Goal: Task Accomplishment & Management: Complete application form

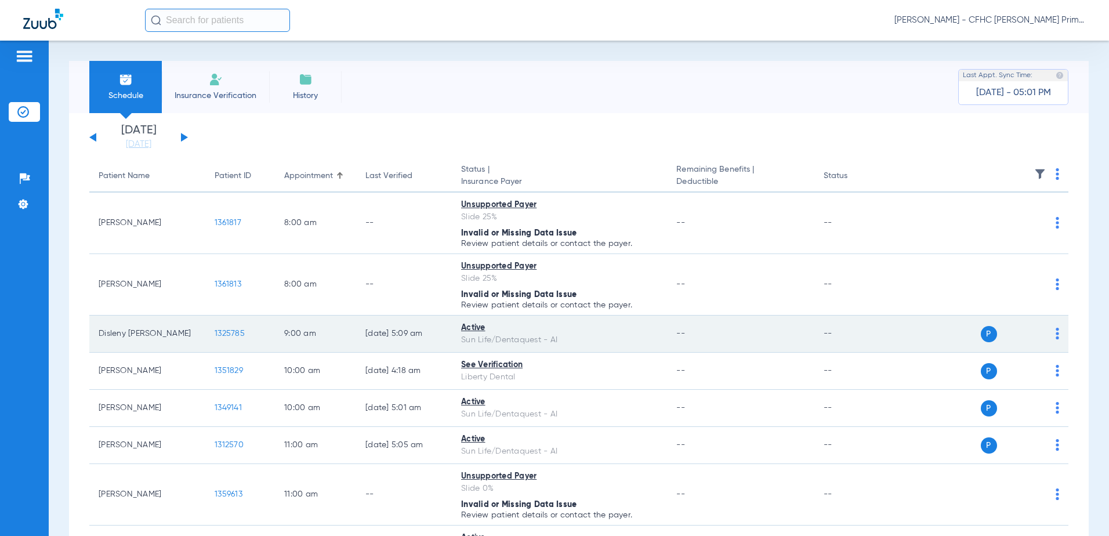
click at [231, 332] on span "1325785" at bounding box center [230, 334] width 30 height 8
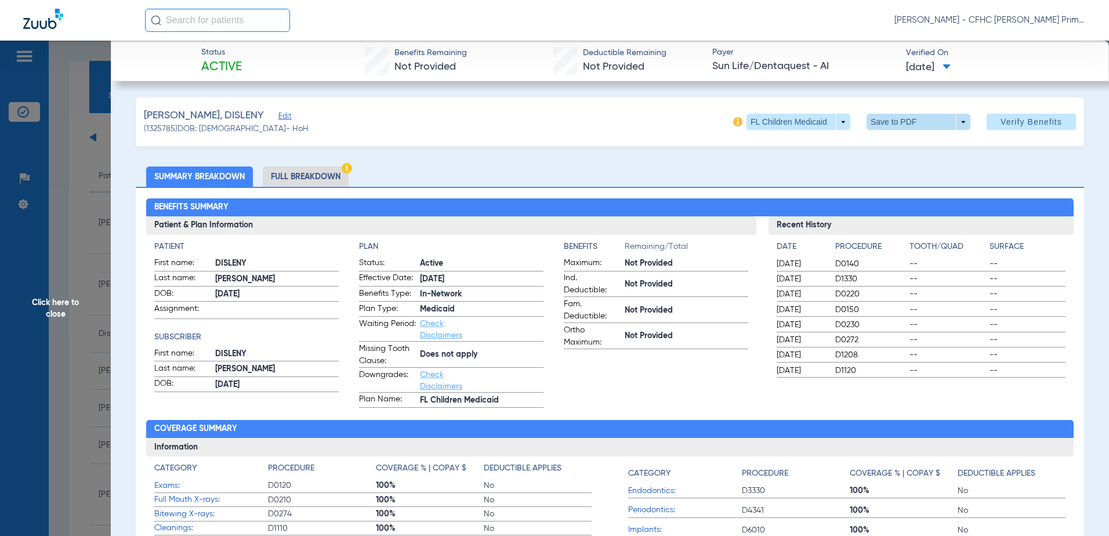
click at [909, 122] on span at bounding box center [918, 122] width 28 height 28
click at [899, 148] on span "Save to PDF" at bounding box center [914, 145] width 46 height 8
click at [57, 302] on span "Click here to close" at bounding box center [55, 309] width 111 height 536
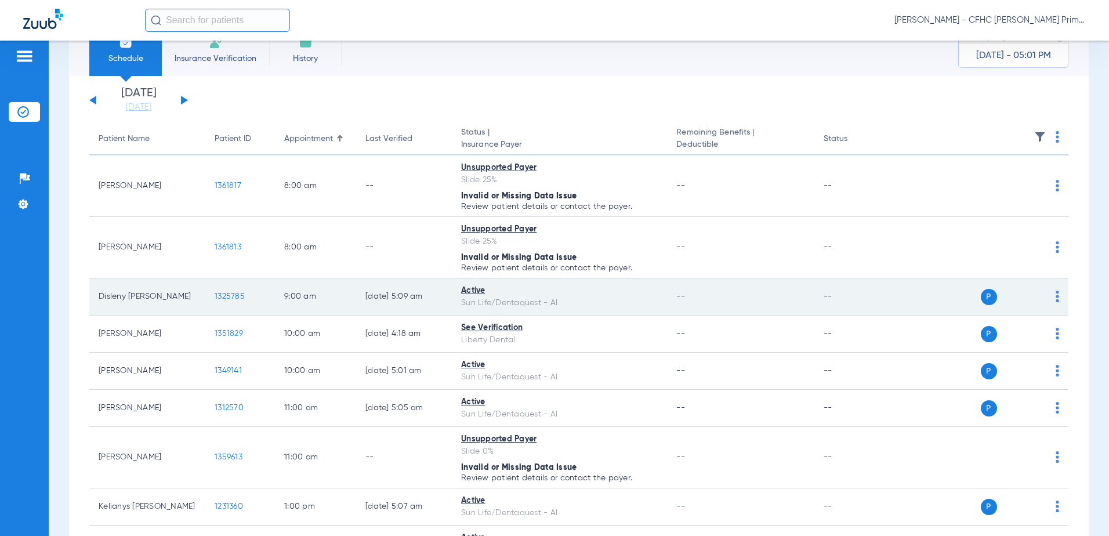
scroll to position [58, 0]
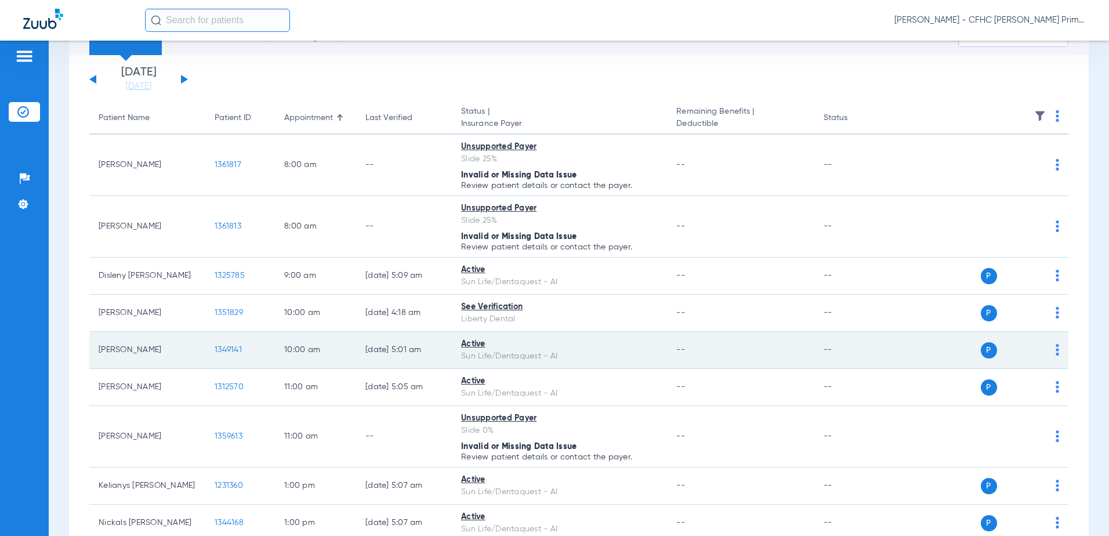
click at [226, 349] on span "1349141" at bounding box center [228, 350] width 27 height 8
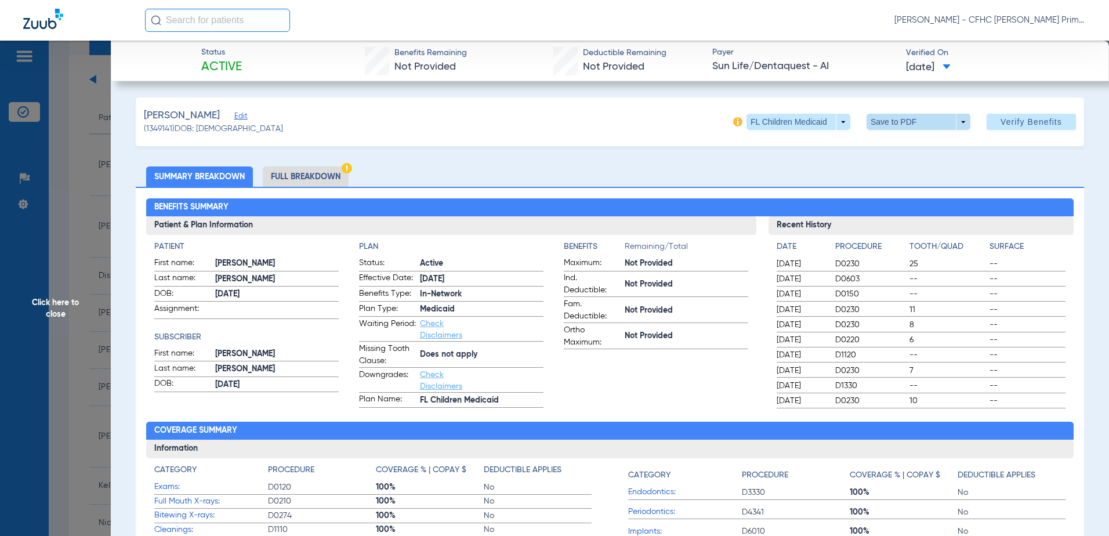
click at [889, 122] on span at bounding box center [919, 122] width 104 height 16
click at [895, 147] on span "Save to PDF" at bounding box center [914, 145] width 46 height 8
click at [70, 307] on span "Click here to close" at bounding box center [55, 309] width 111 height 536
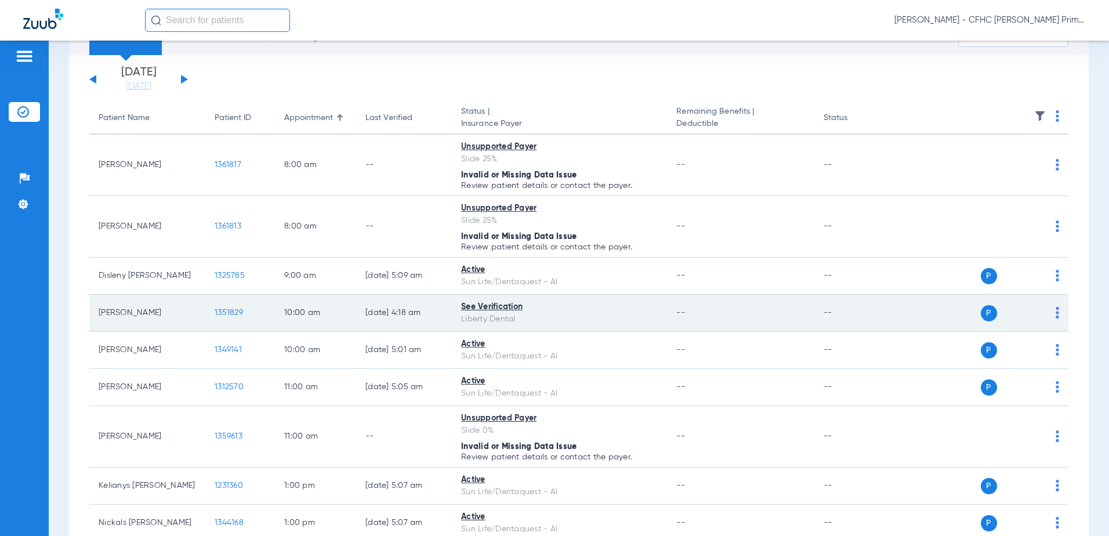
click at [230, 311] on span "1351829" at bounding box center [229, 313] width 28 height 8
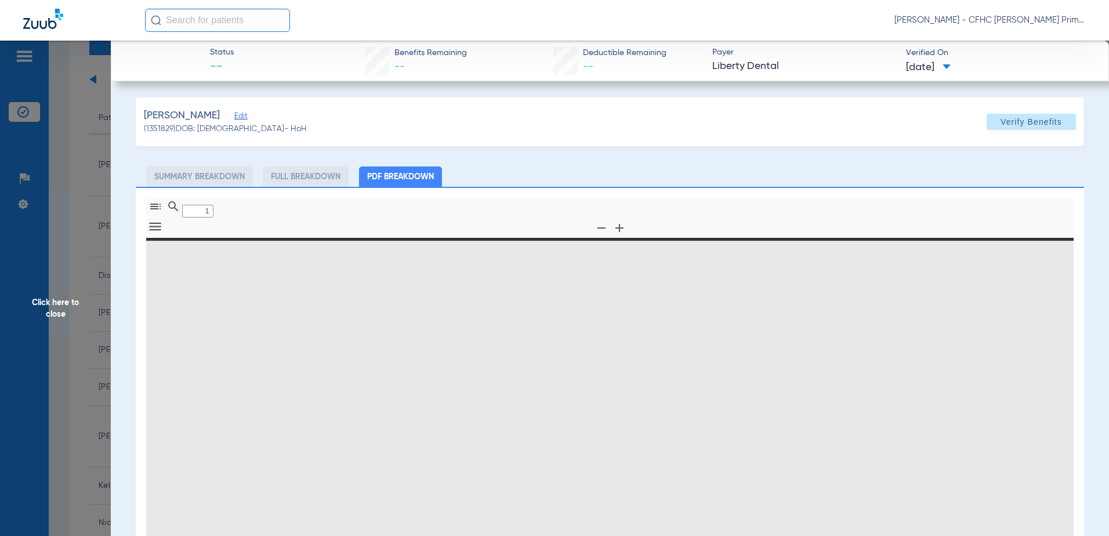
type input "0"
select select "page-width"
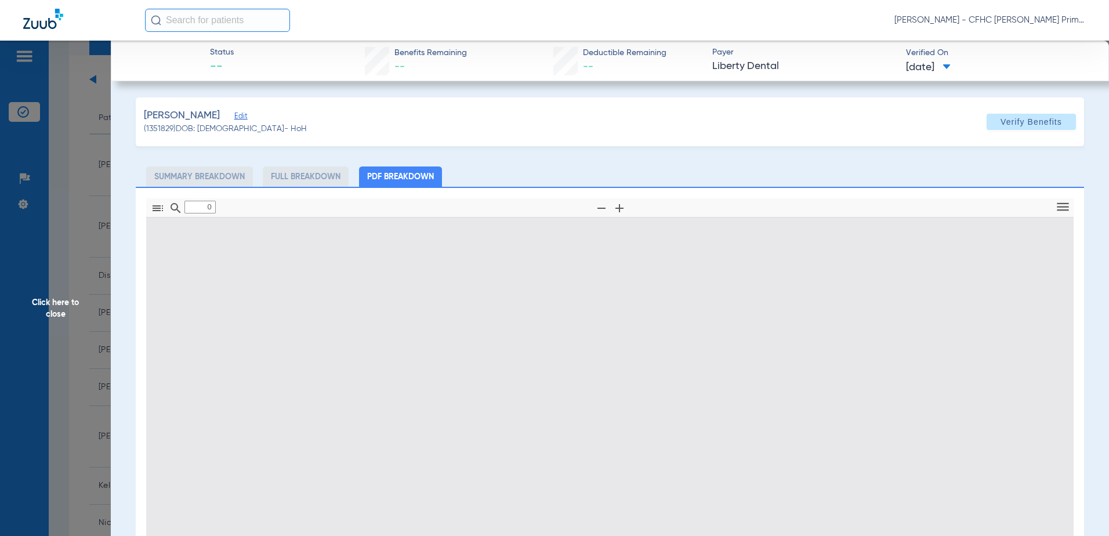
type input "1"
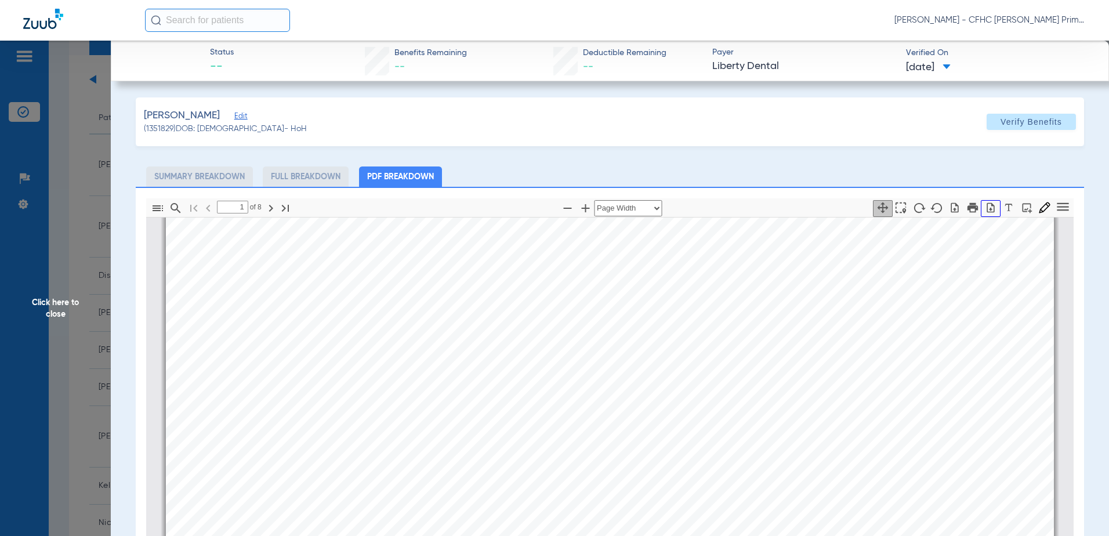
click at [987, 206] on icon "button" at bounding box center [991, 207] width 8 height 10
click at [981, 214] on button "button" at bounding box center [991, 208] width 20 height 17
click at [985, 214] on button "button" at bounding box center [991, 208] width 20 height 17
click at [54, 305] on span "Click here to close" at bounding box center [55, 309] width 111 height 536
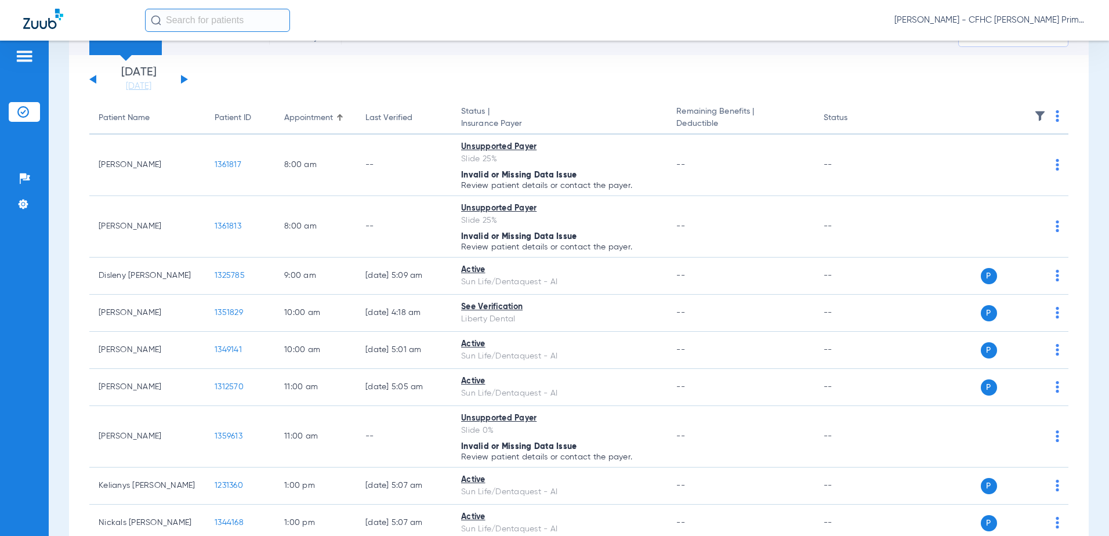
click at [183, 80] on button at bounding box center [184, 79] width 7 height 9
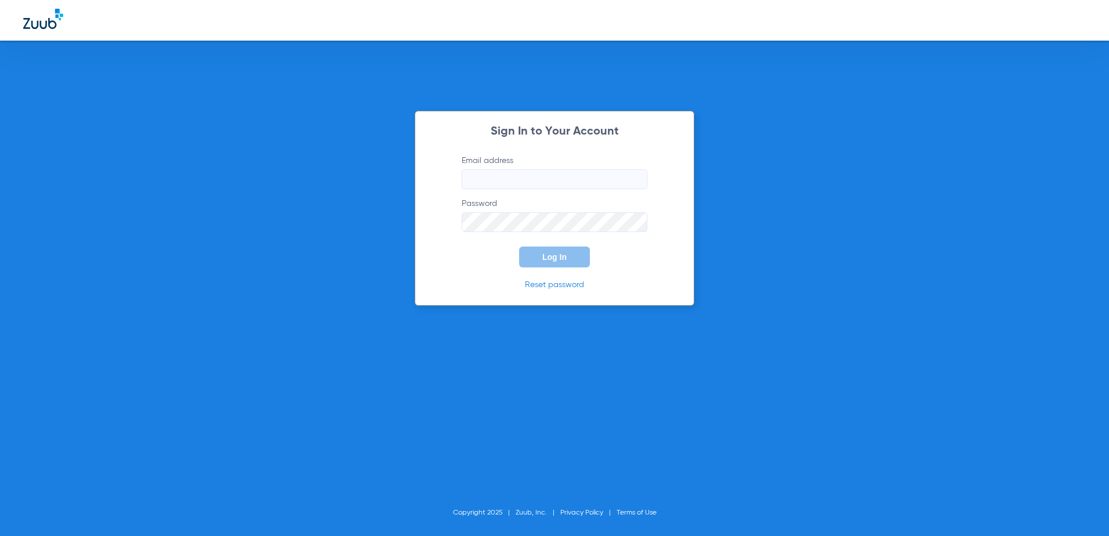
type input "[EMAIL_ADDRESS][DOMAIN_NAME]"
click at [567, 254] on button "Log In" at bounding box center [554, 257] width 71 height 21
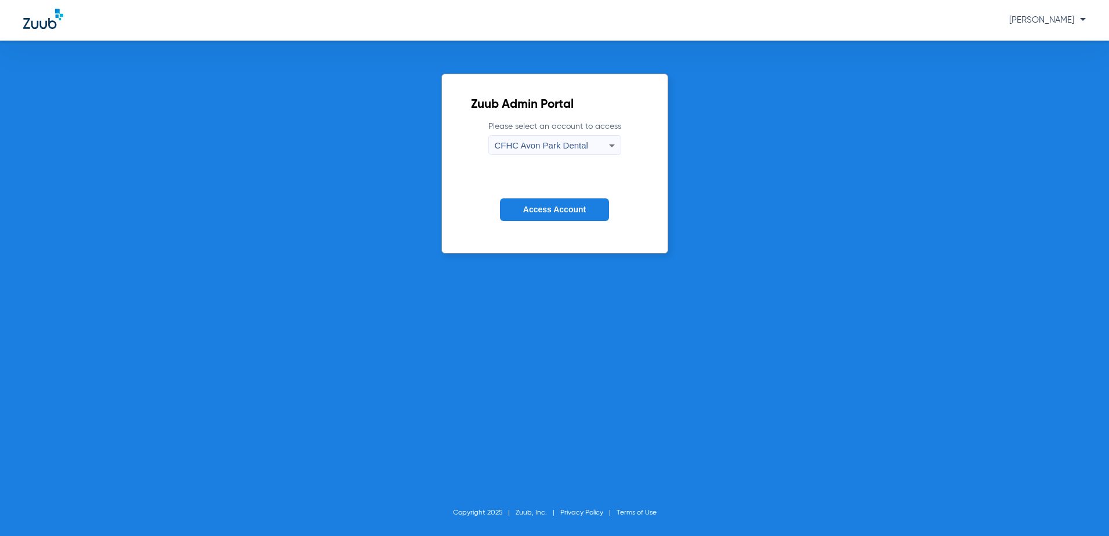
click at [607, 145] on icon at bounding box center [612, 146] width 14 height 14
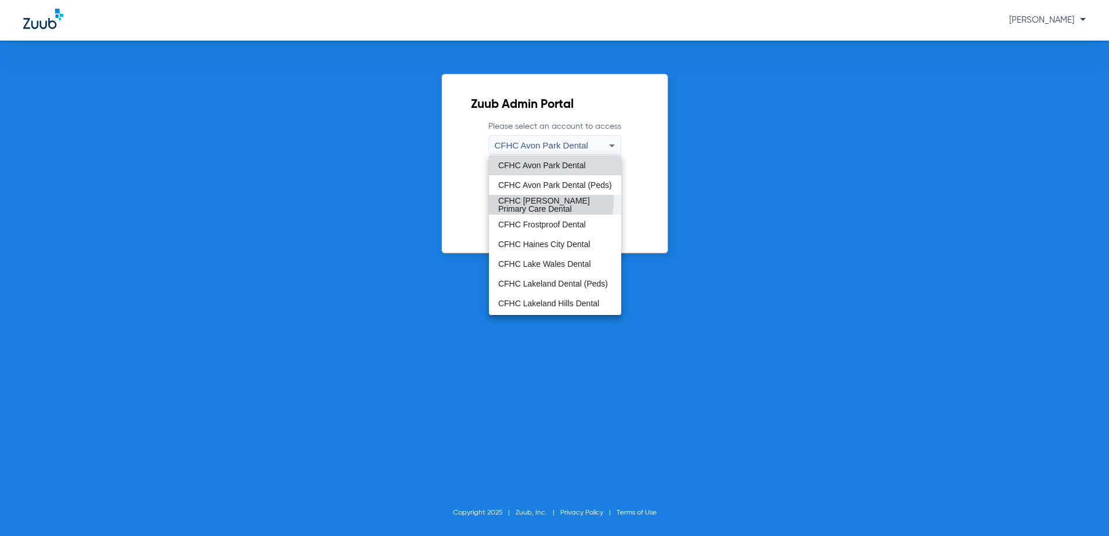
click at [548, 202] on span "CFHC [PERSON_NAME] Primary Care Dental" at bounding box center [555, 205] width 114 height 16
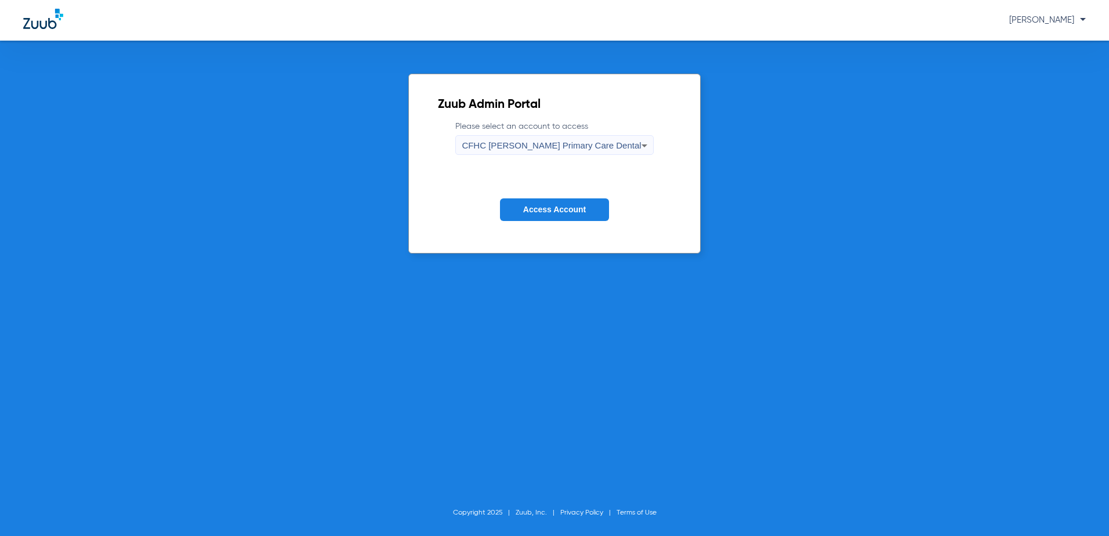
click at [537, 202] on button "Access Account" at bounding box center [554, 209] width 109 height 23
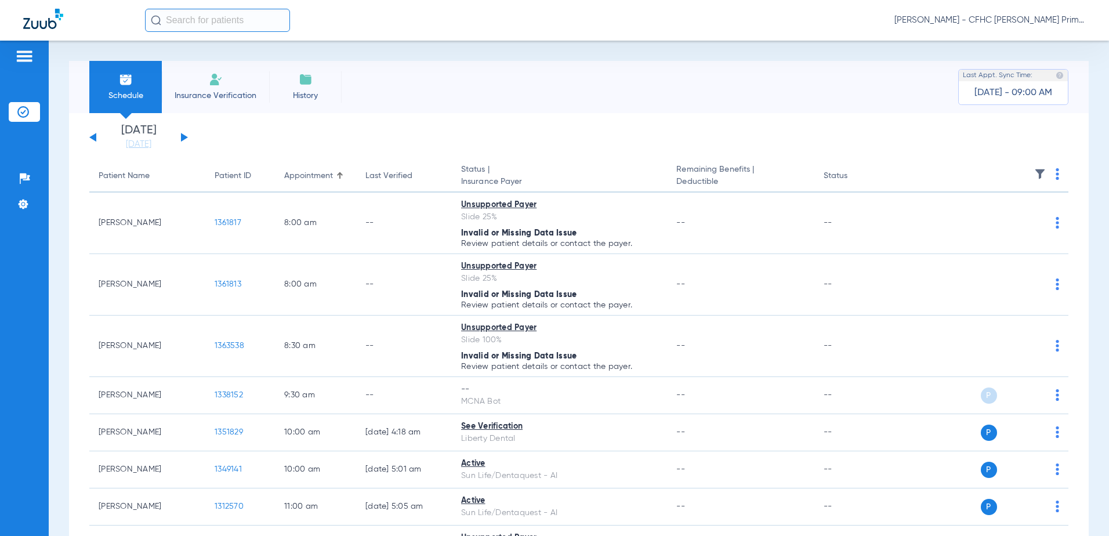
click at [184, 138] on button at bounding box center [184, 137] width 7 height 9
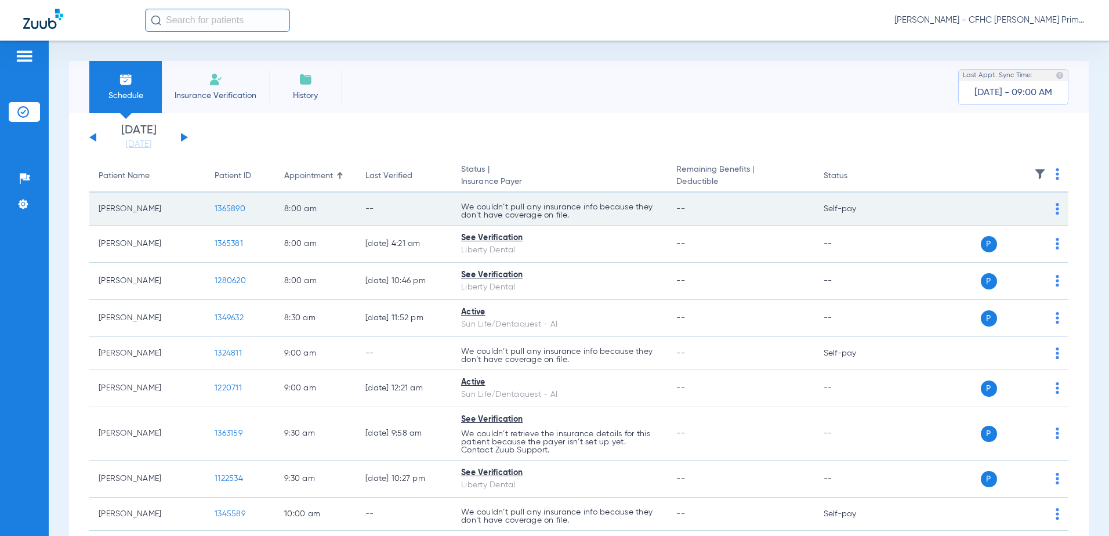
click at [231, 207] on span "1365890" at bounding box center [230, 209] width 31 height 8
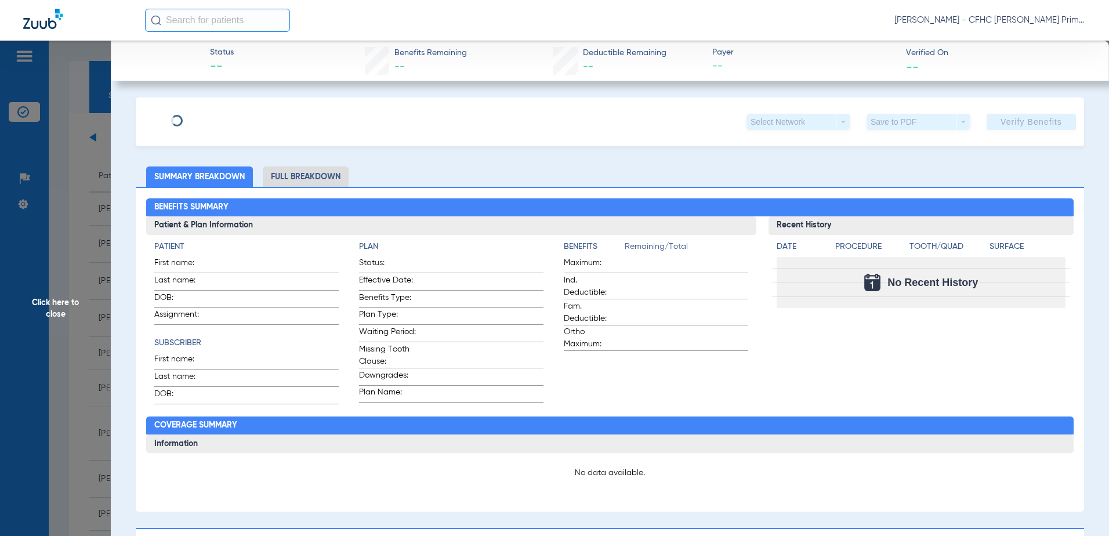
type input "[PERSON_NAME]"
type input "[DATE]"
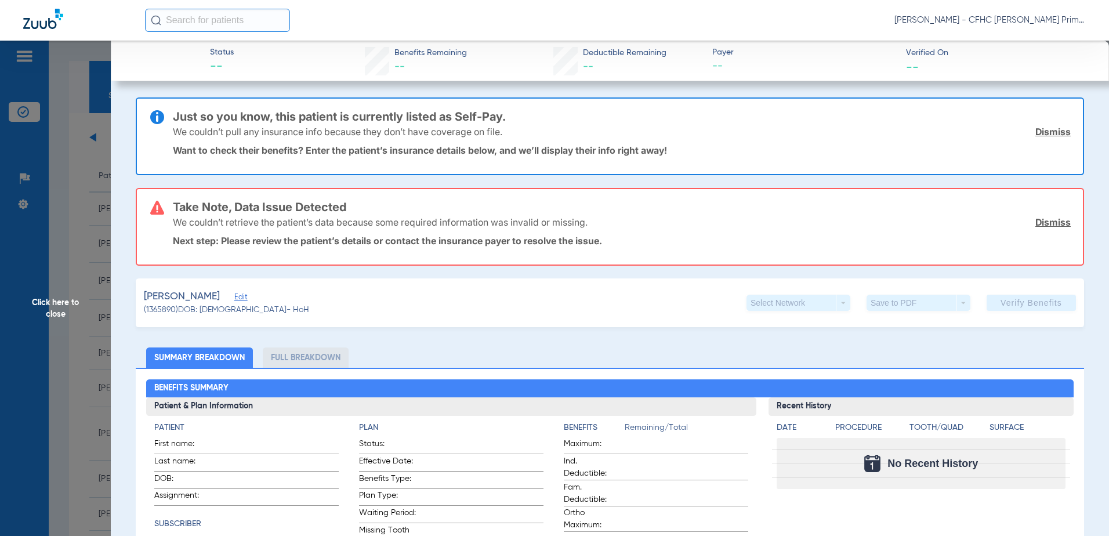
click at [244, 304] on span "(1365890) DOB: [DEMOGRAPHIC_DATA] - HoH" at bounding box center [226, 310] width 165 height 12
click at [244, 299] on span "Edit" at bounding box center [239, 298] width 10 height 11
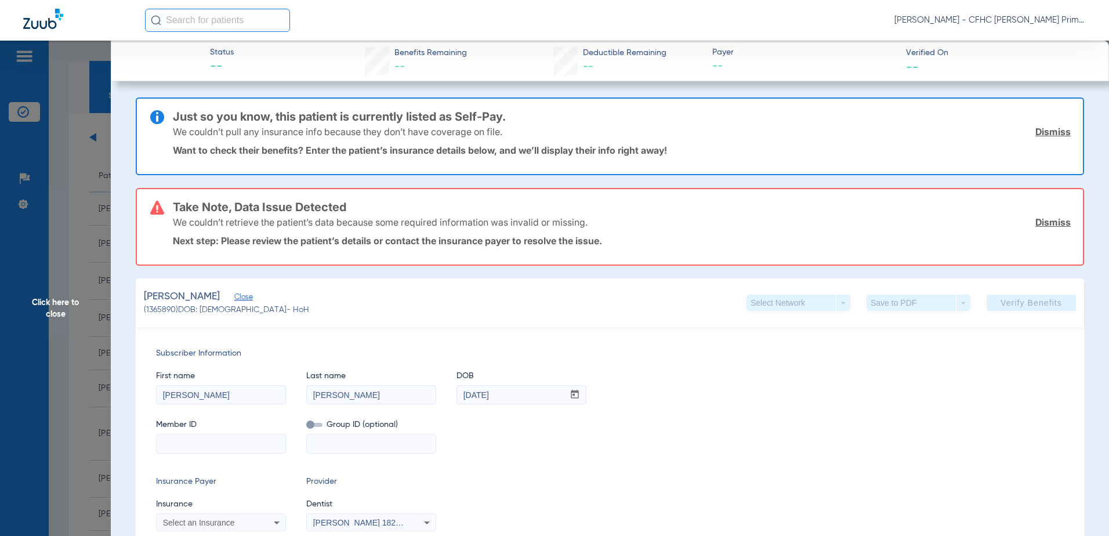
click at [247, 446] on input at bounding box center [221, 444] width 129 height 19
paste input "7593050092"
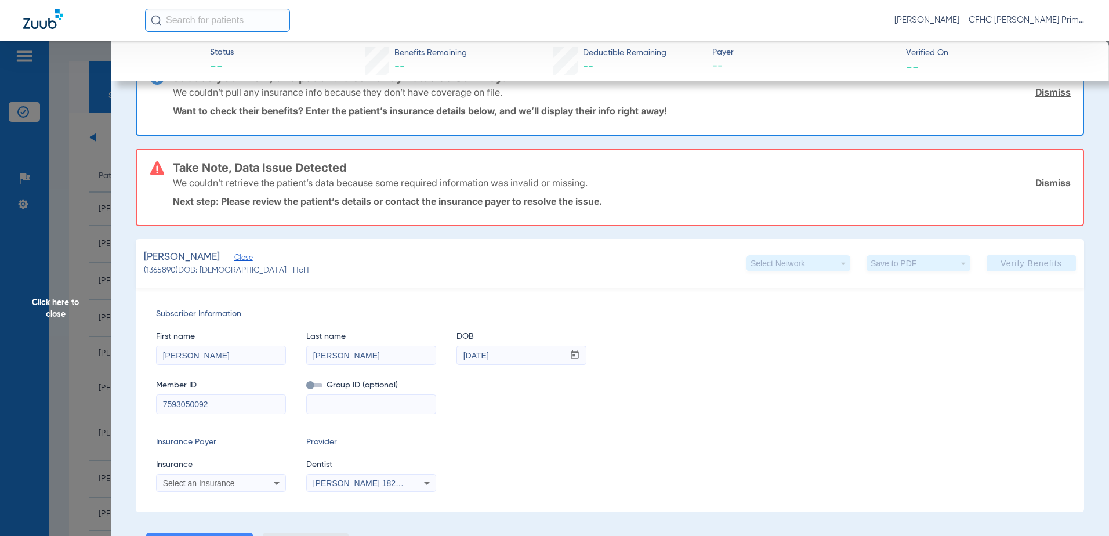
scroll to position [58, 0]
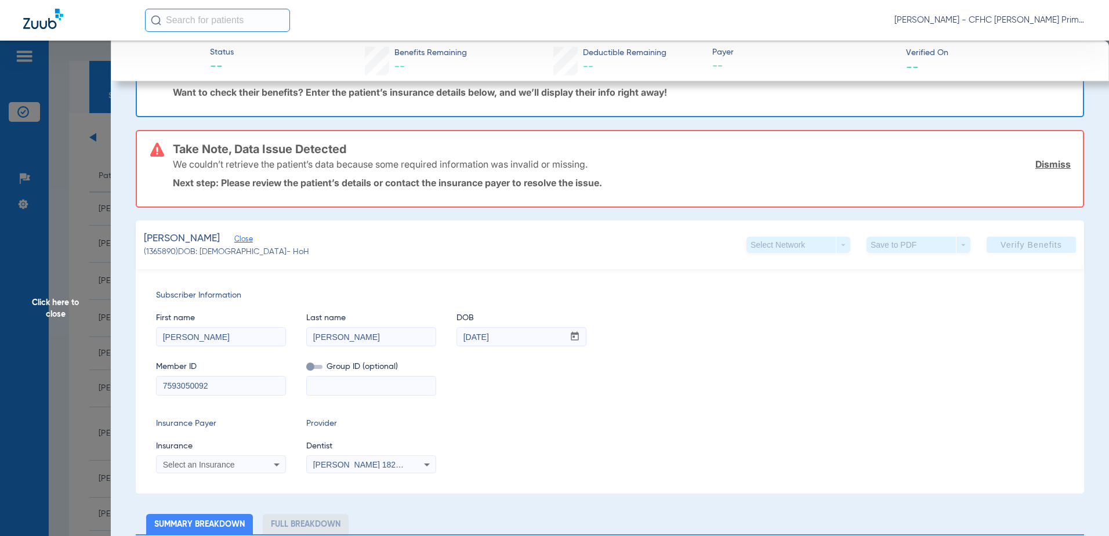
type input "7593050092"
click at [263, 466] on div "Select an Insurance" at bounding box center [221, 465] width 129 height 14
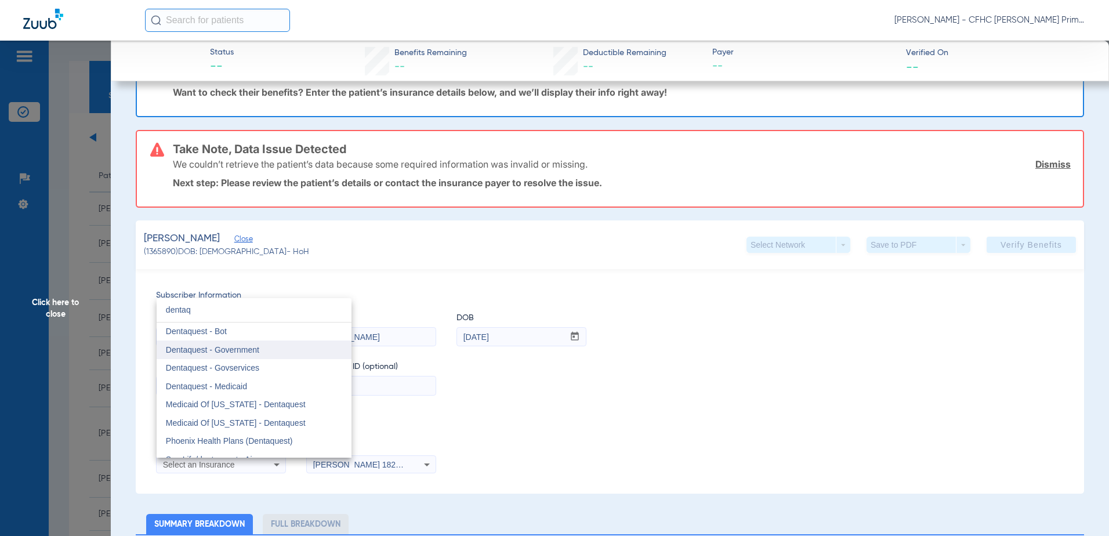
type input "dentaq"
click at [267, 356] on mat-option "Dentaquest - Government" at bounding box center [254, 350] width 195 height 19
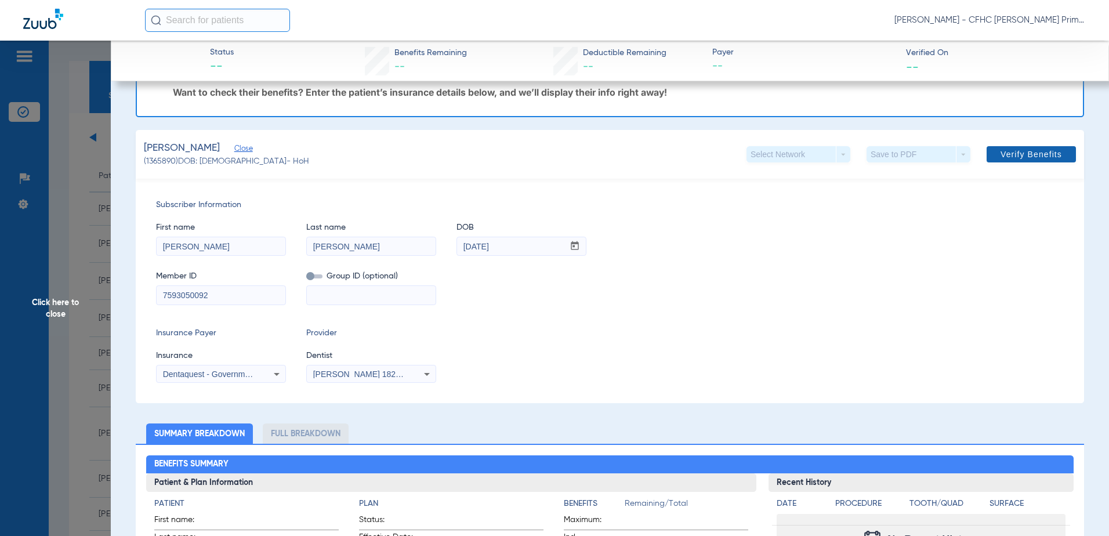
click at [1024, 153] on span "Verify Benefits" at bounding box center [1031, 154] width 61 height 9
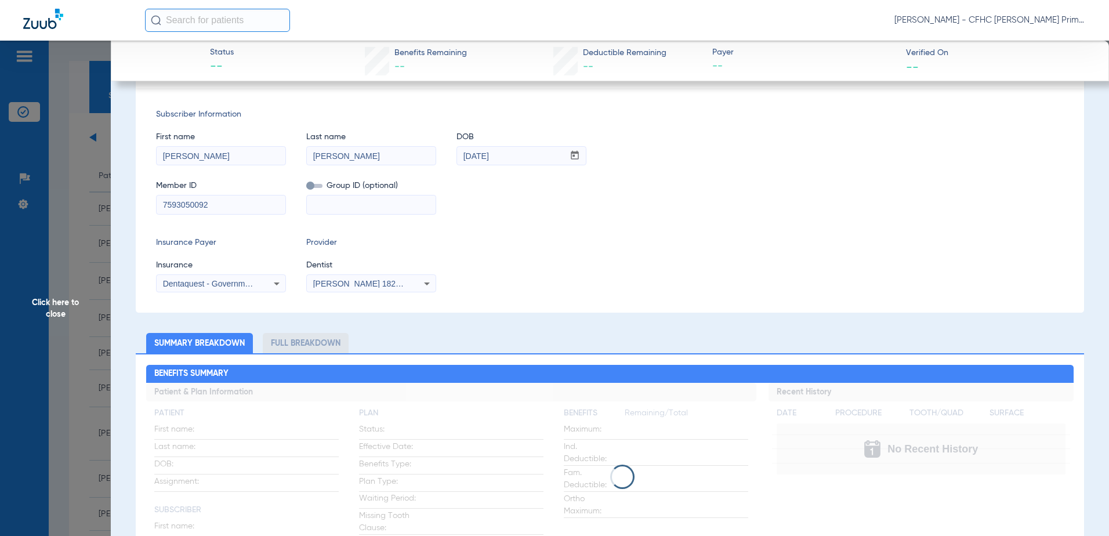
scroll to position [0, 0]
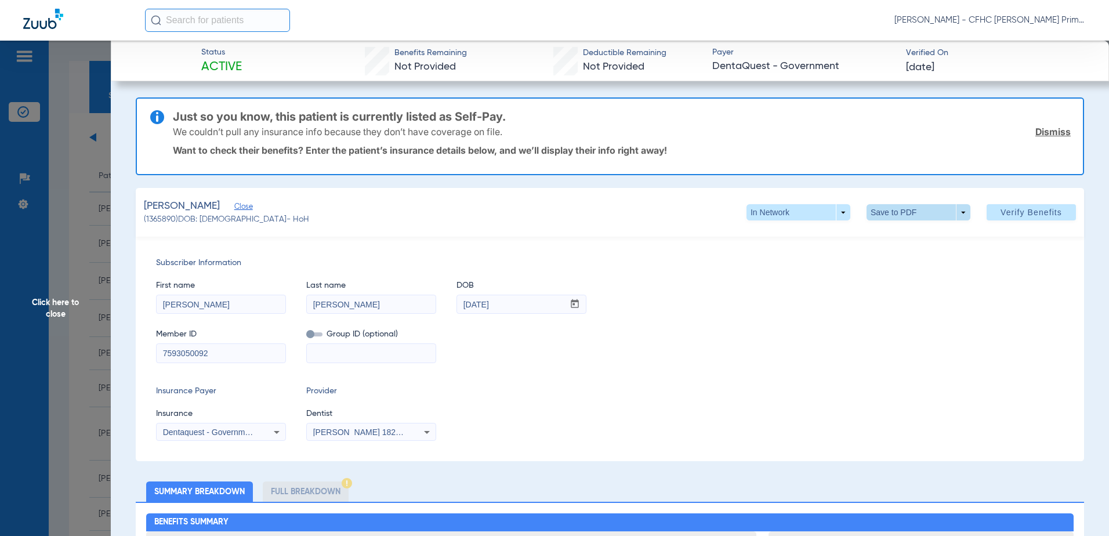
click at [913, 210] on span at bounding box center [918, 212] width 28 height 28
click at [906, 237] on span "Save to PDF" at bounding box center [914, 235] width 46 height 8
drag, startPoint x: 222, startPoint y: 356, endPoint x: 143, endPoint y: 350, distance: 79.7
click at [143, 350] on div "Subscriber Information First name [PERSON_NAME] Last name [PERSON_NAME] DOB mm …" at bounding box center [610, 349] width 949 height 225
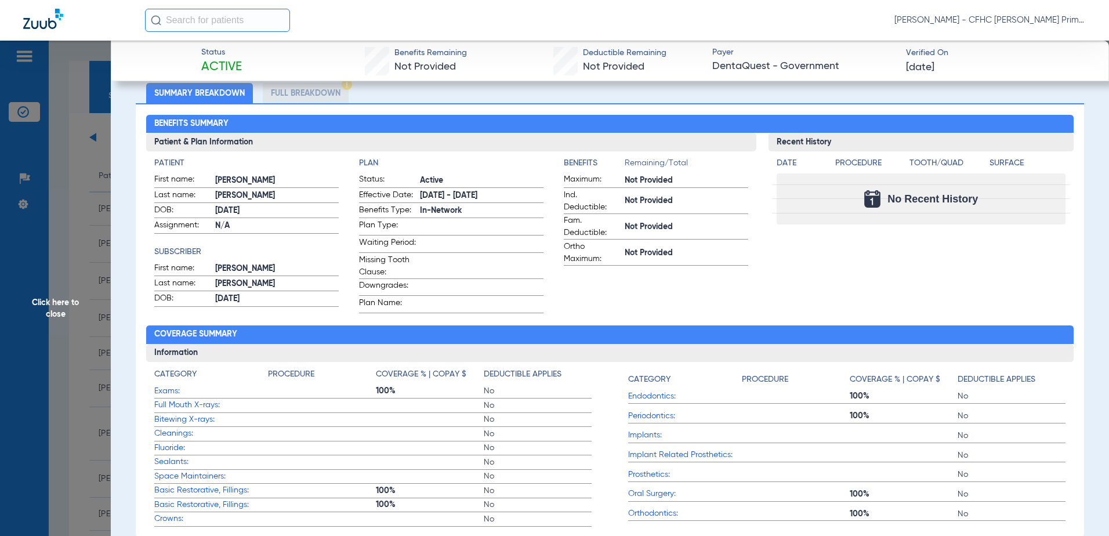
scroll to position [108, 0]
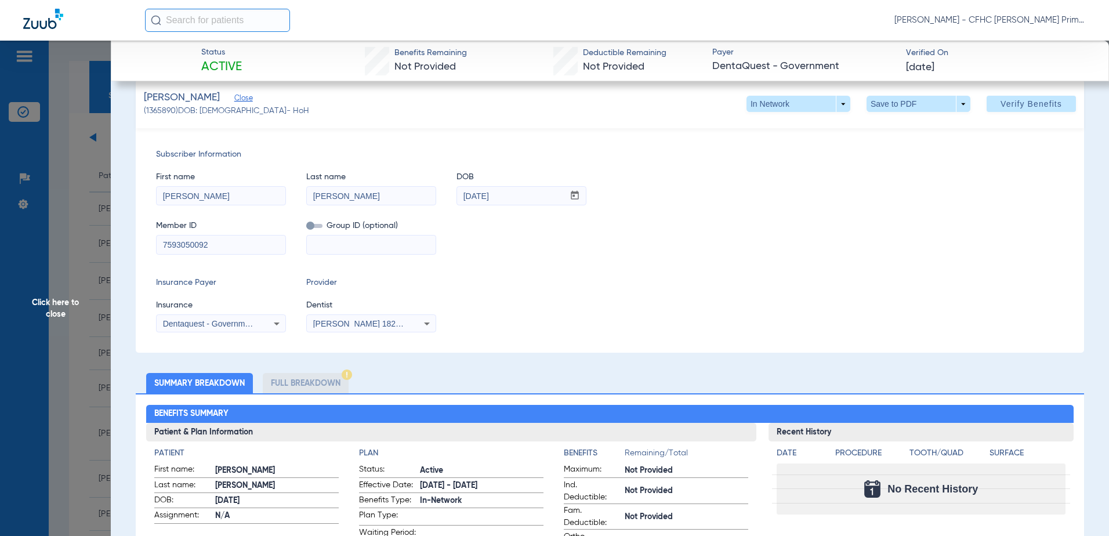
click at [51, 309] on span "Click here to close" at bounding box center [55, 309] width 111 height 536
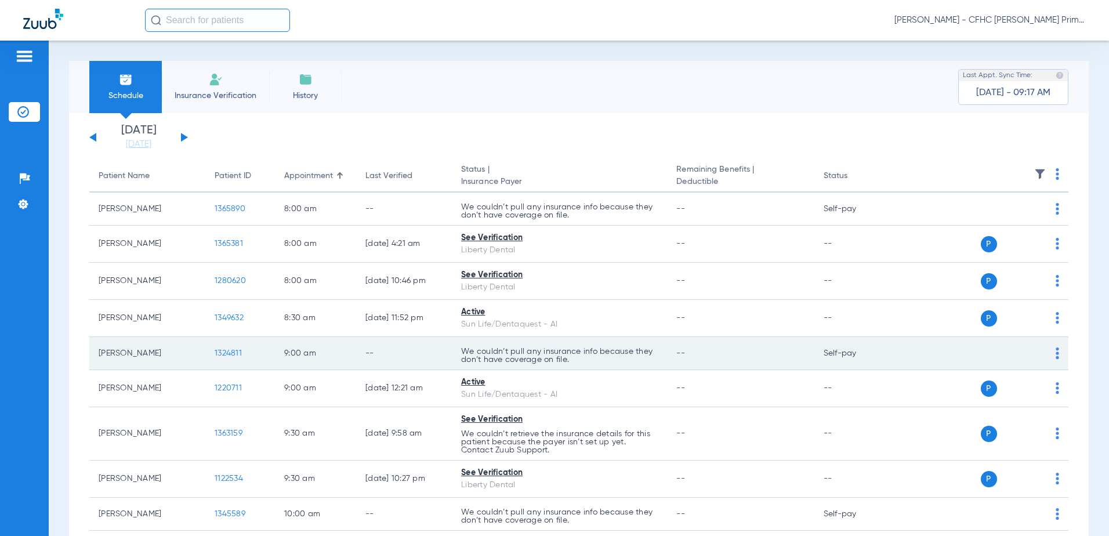
click at [222, 356] on span "1324811" at bounding box center [228, 353] width 27 height 8
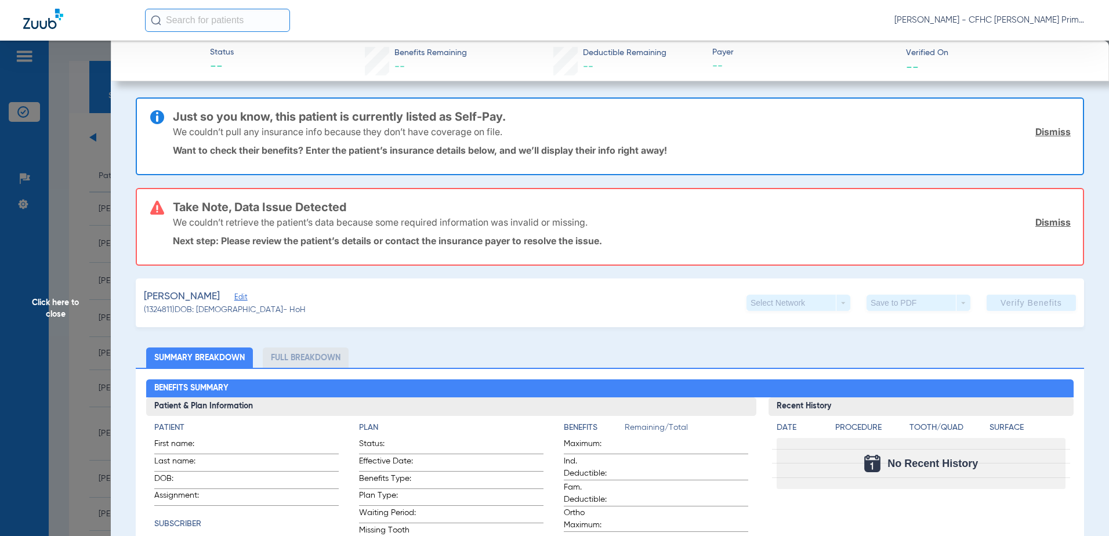
click at [48, 299] on span "Click here to close" at bounding box center [55, 309] width 111 height 536
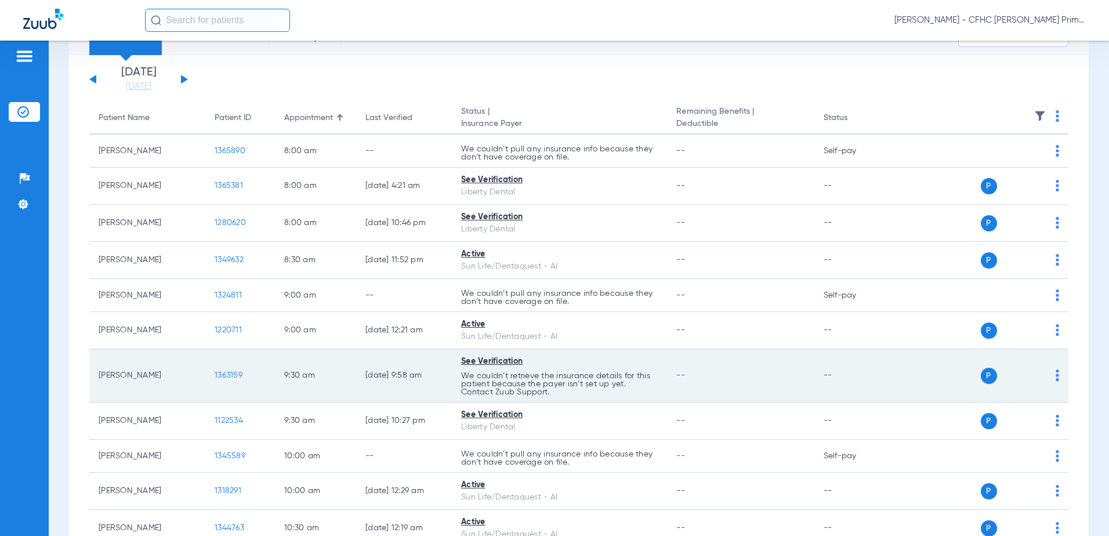
scroll to position [116, 0]
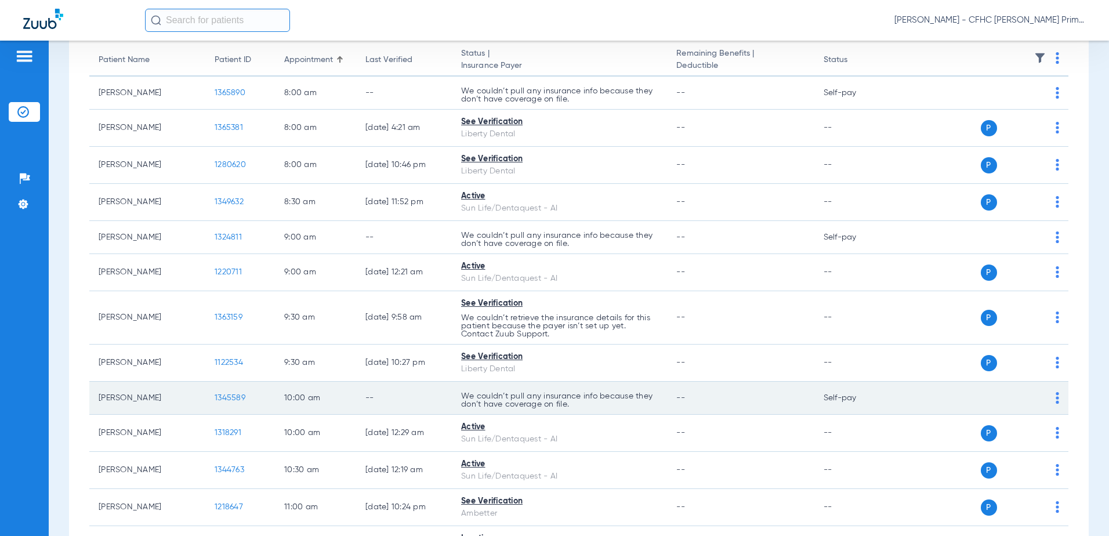
click at [236, 399] on span "1345589" at bounding box center [230, 398] width 31 height 8
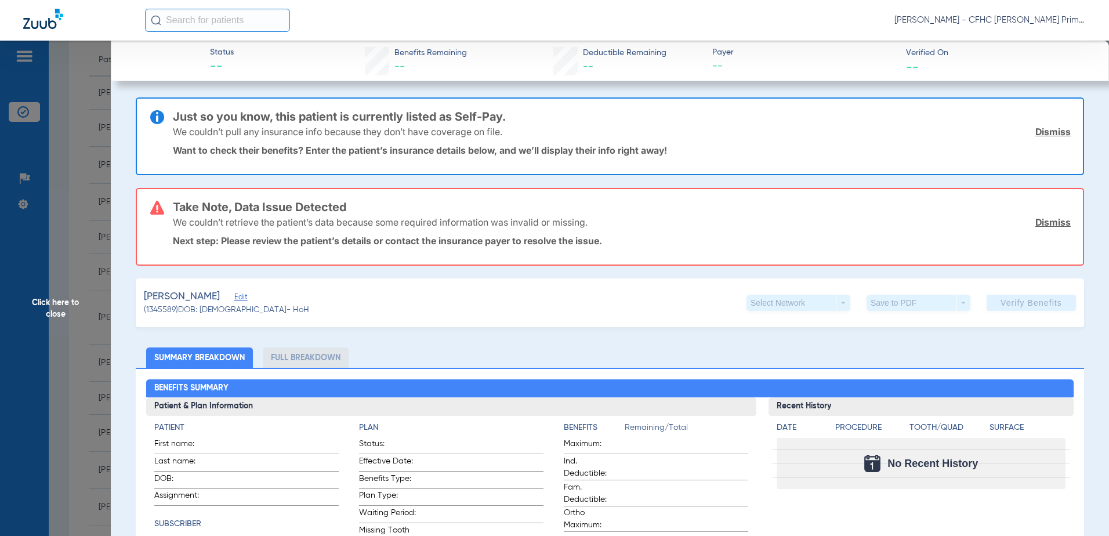
click at [45, 304] on span "Click here to close" at bounding box center [55, 309] width 111 height 536
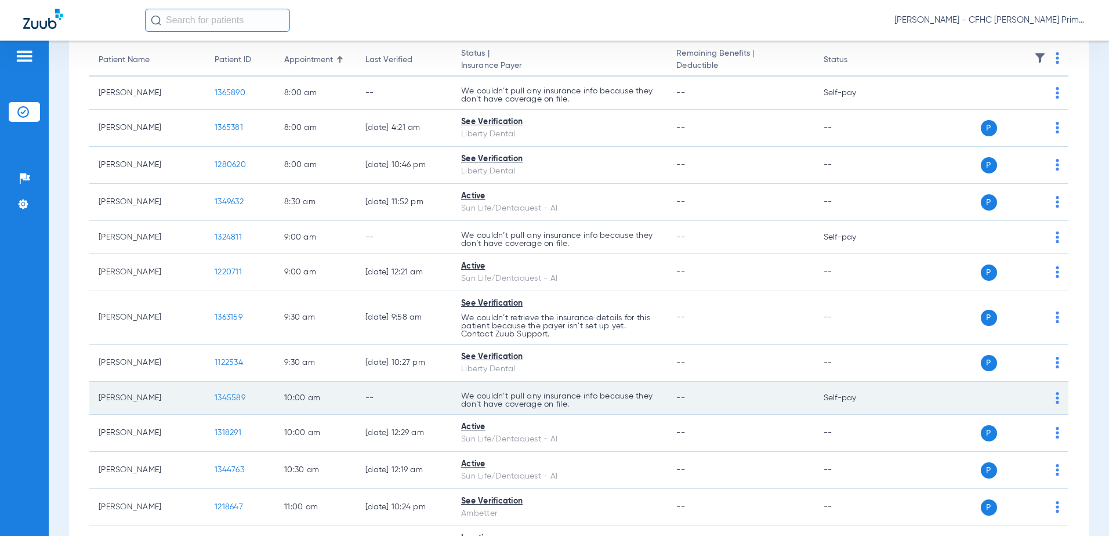
click at [232, 399] on span "1345589" at bounding box center [230, 398] width 31 height 8
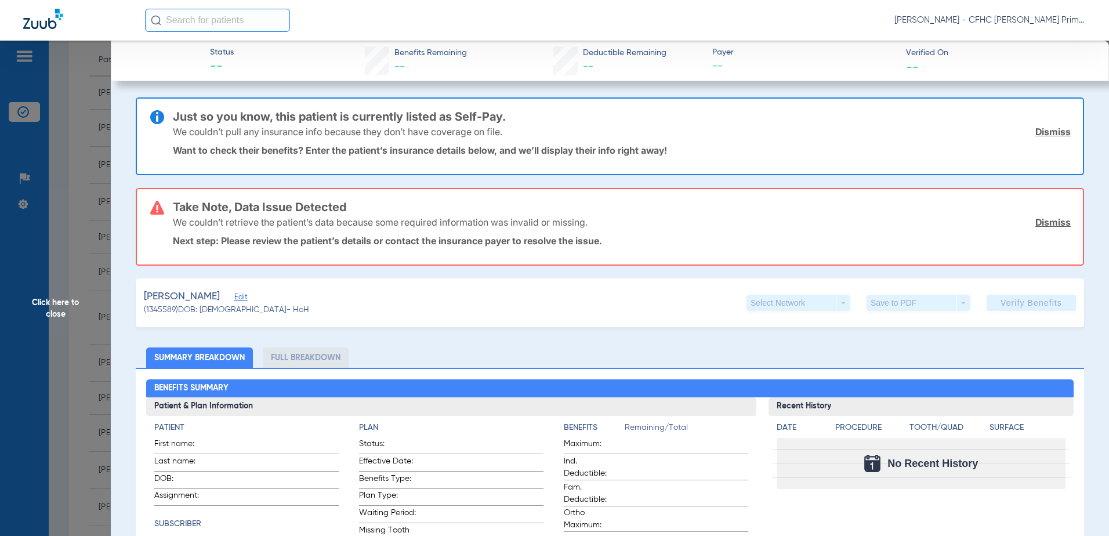
click at [235, 299] on span "Edit" at bounding box center [239, 298] width 10 height 11
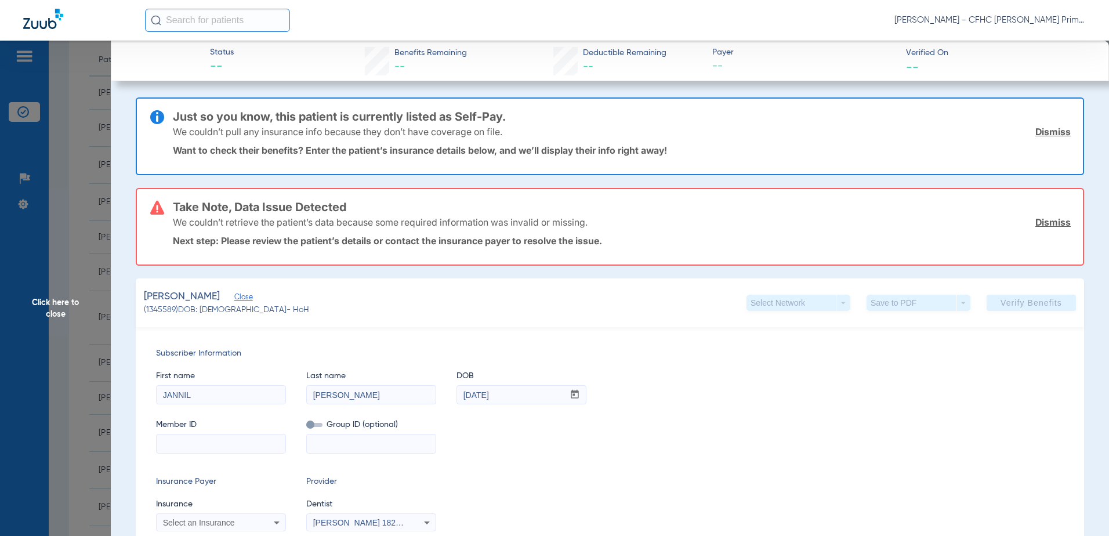
click at [61, 302] on span "Click here to close" at bounding box center [55, 309] width 111 height 536
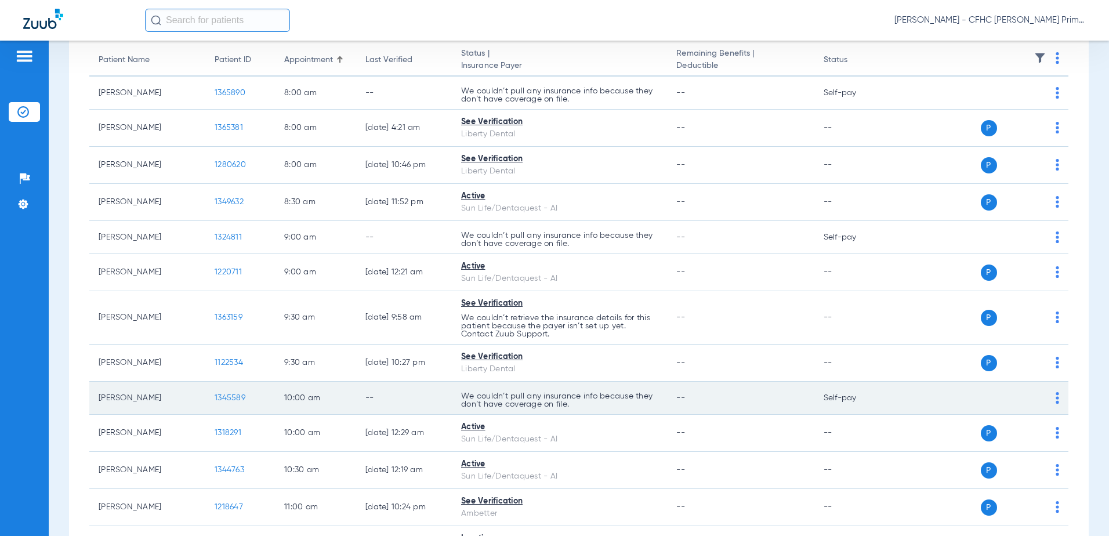
scroll to position [174, 0]
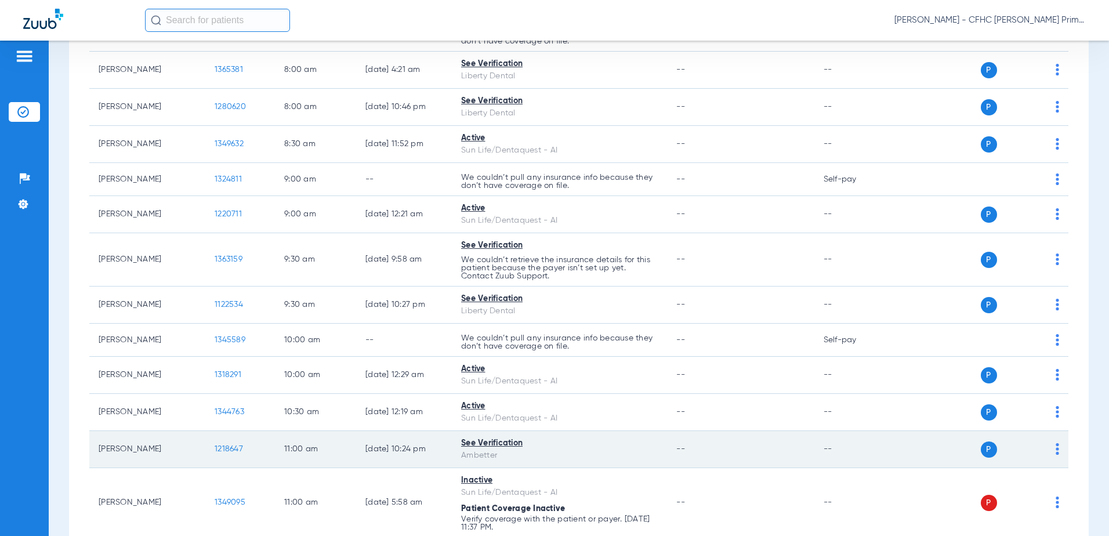
click at [231, 445] on span "1218647" at bounding box center [229, 449] width 28 height 8
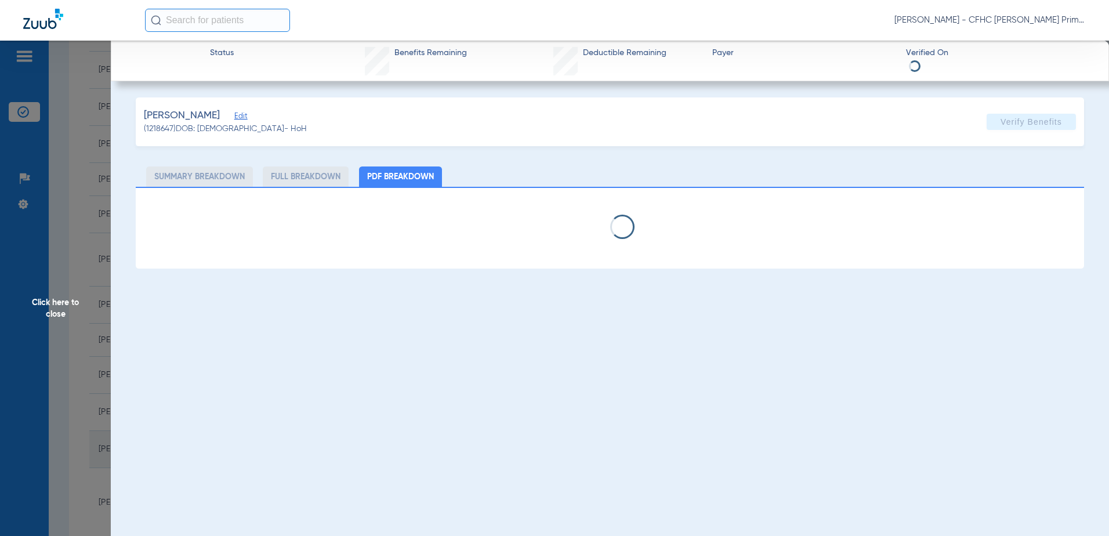
select select "page-width"
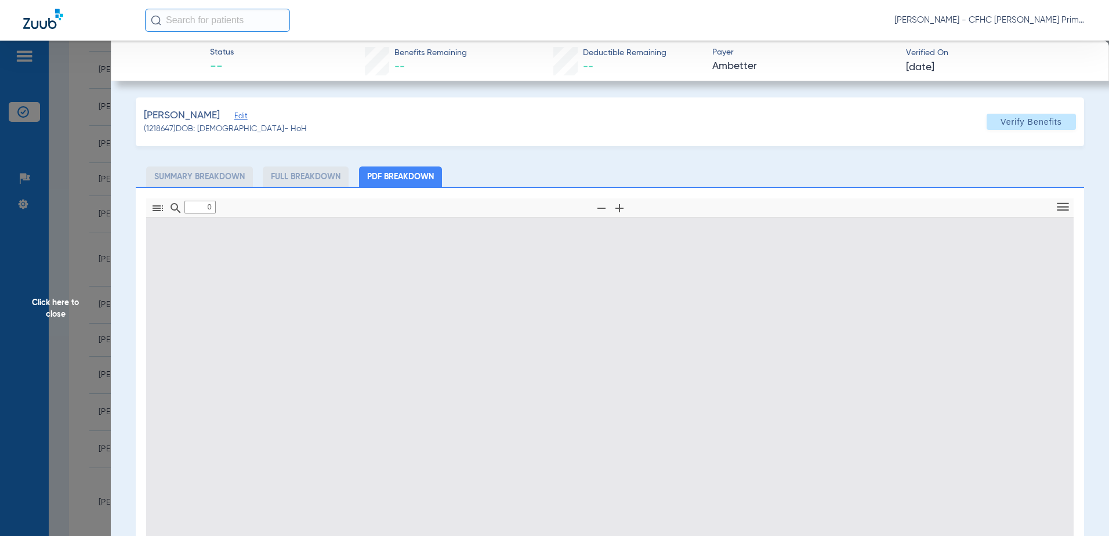
type input "1"
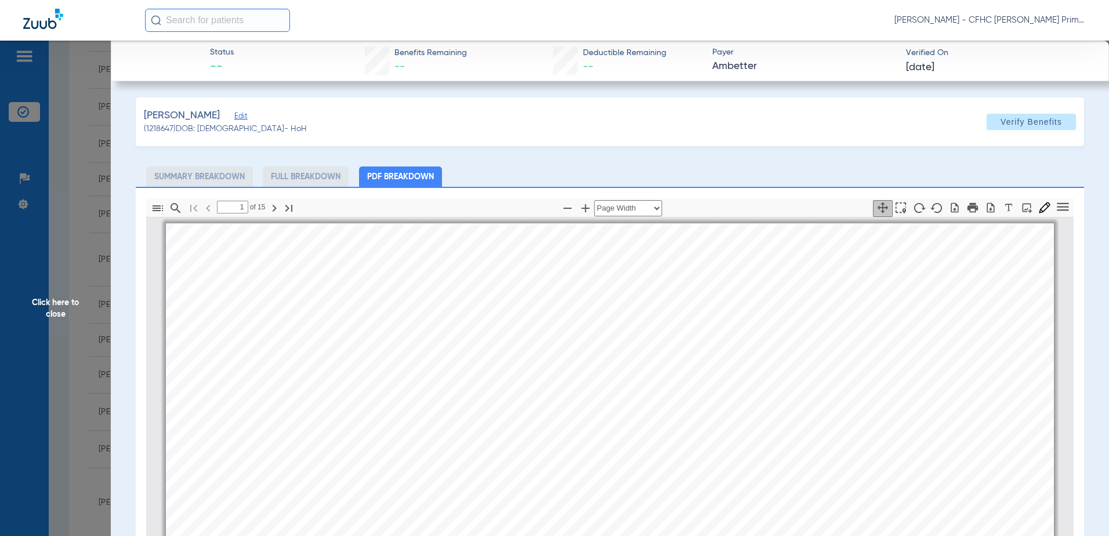
scroll to position [6, 0]
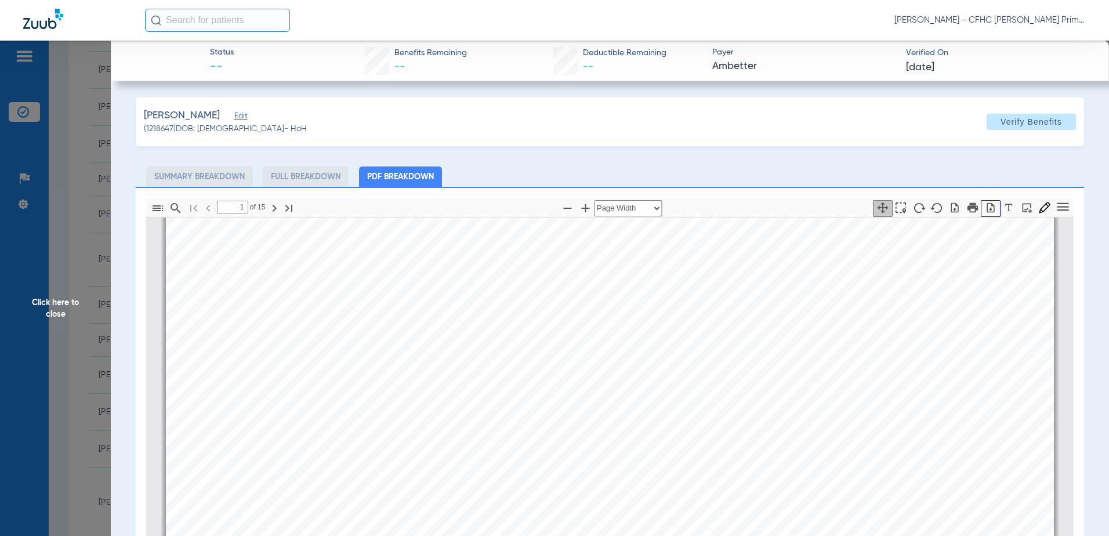
click at [985, 207] on icon "button" at bounding box center [991, 208] width 12 height 12
click at [990, 204] on button "button" at bounding box center [991, 208] width 20 height 17
click at [59, 299] on span "Click here to close" at bounding box center [55, 309] width 111 height 536
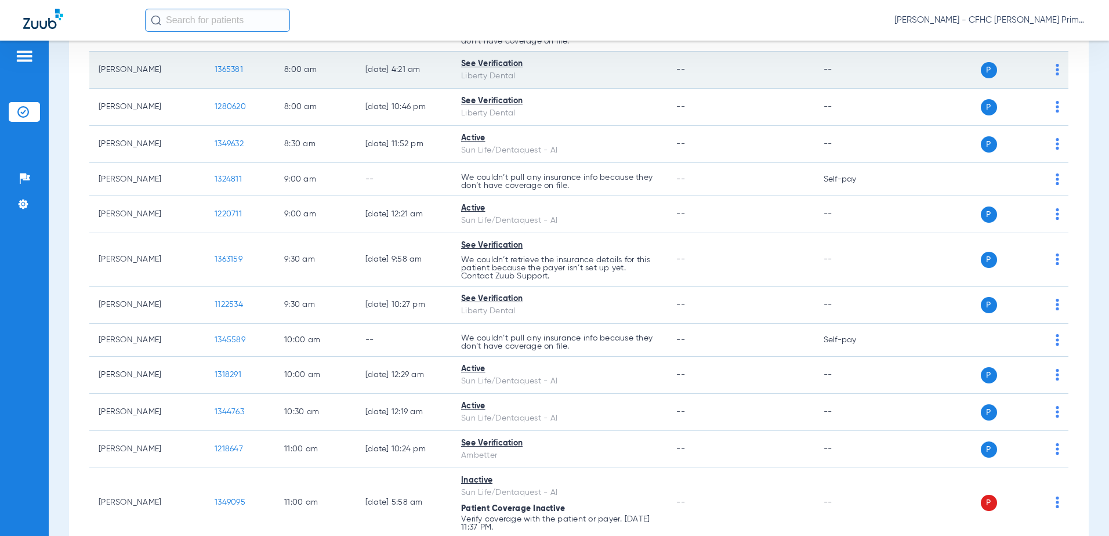
click at [133, 70] on td "[PERSON_NAME]" at bounding box center [147, 70] width 116 height 37
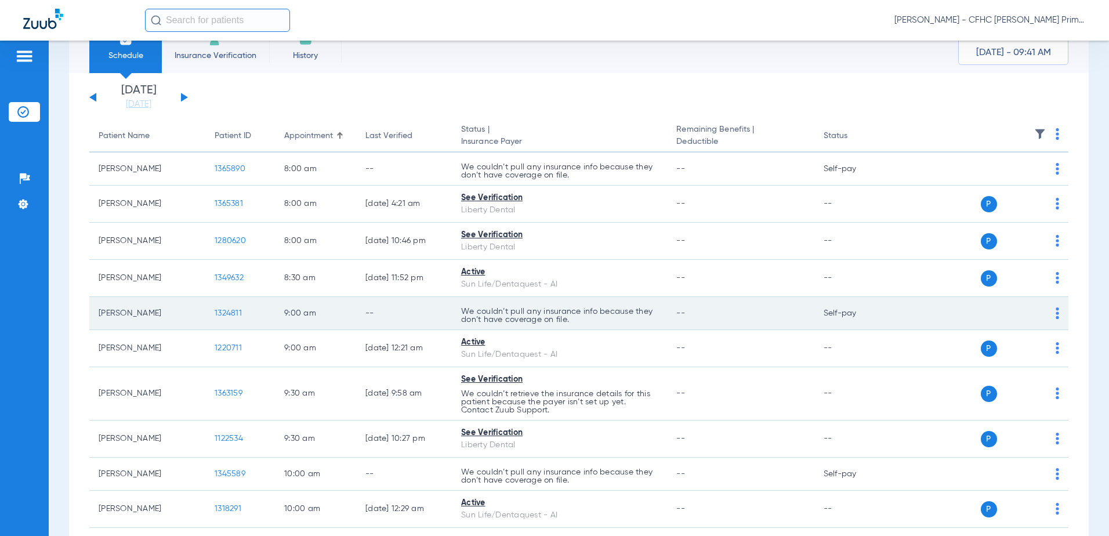
scroll to position [0, 0]
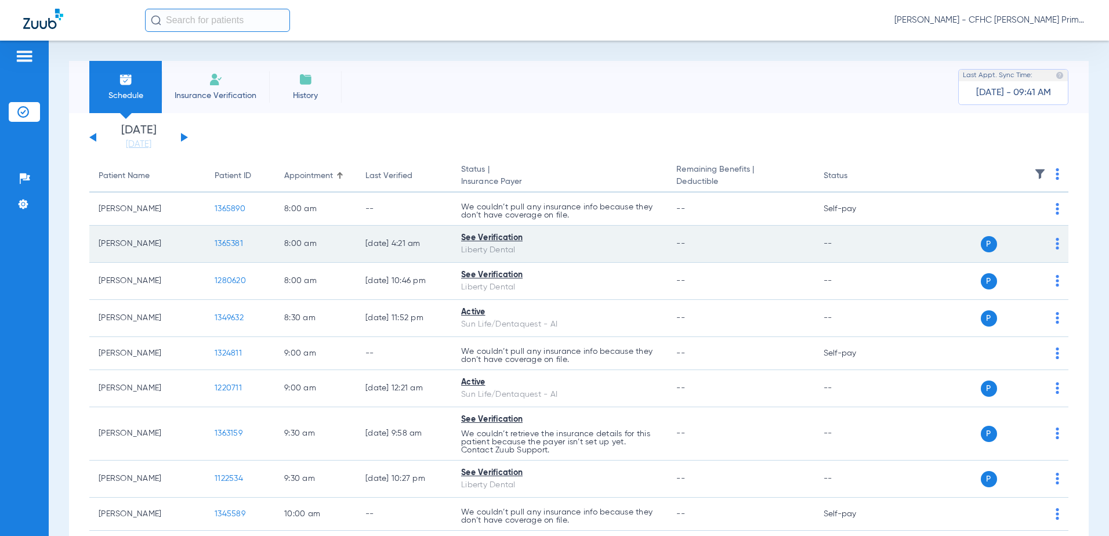
click at [227, 242] on span "1365381" at bounding box center [229, 244] width 28 height 8
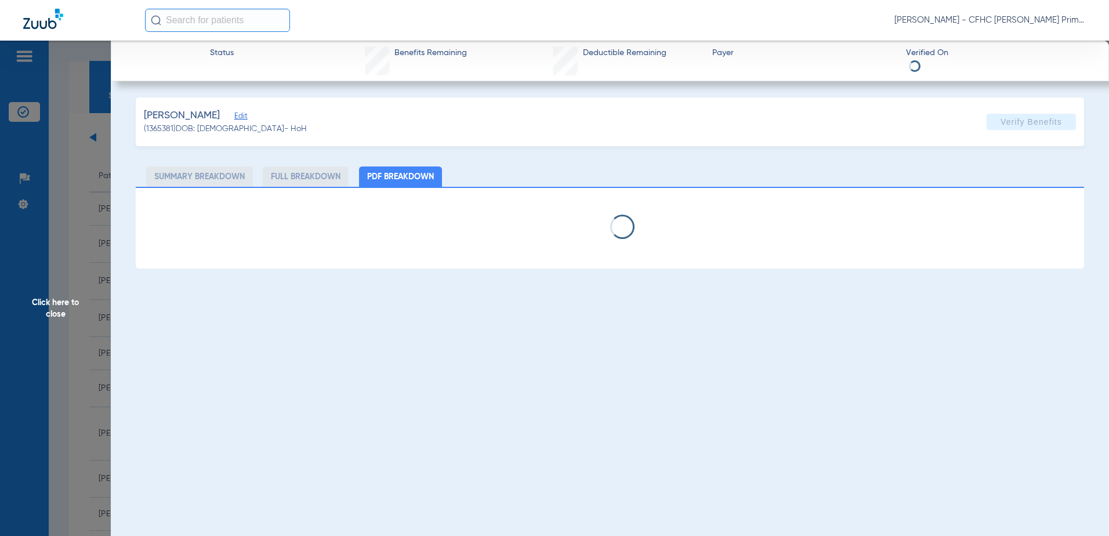
select select "page-width"
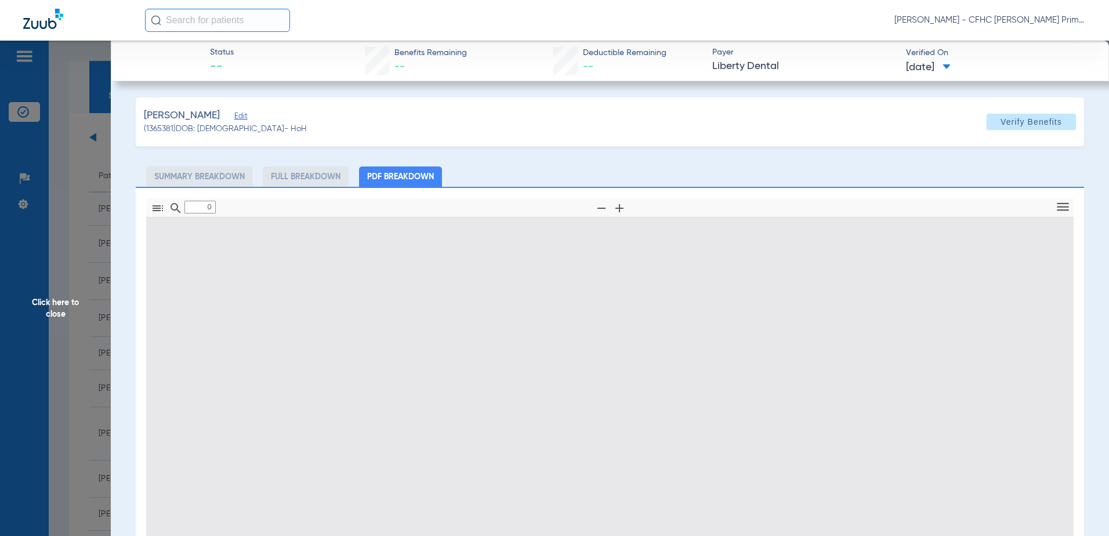
type input "1"
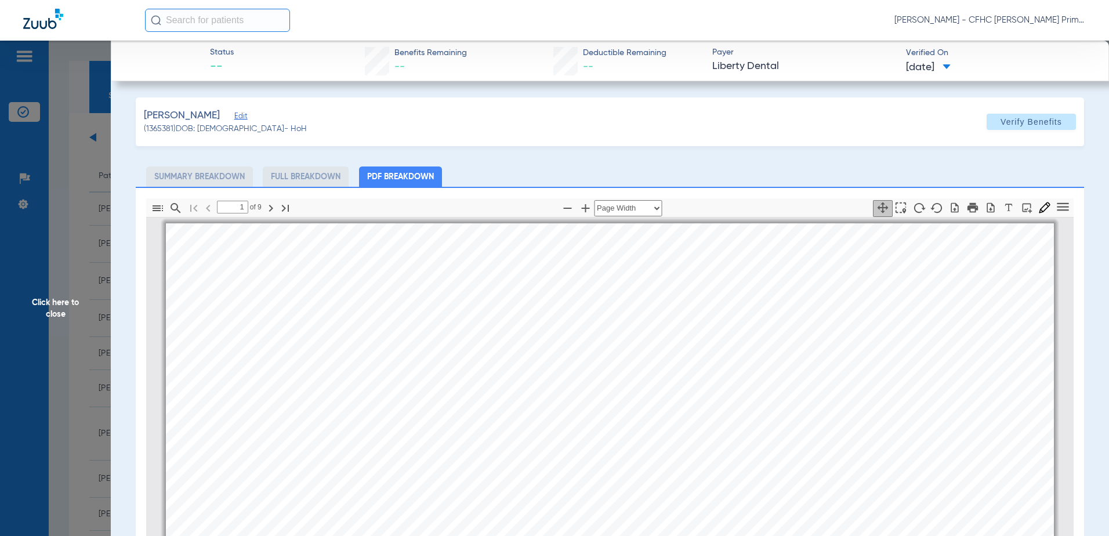
scroll to position [6, 0]
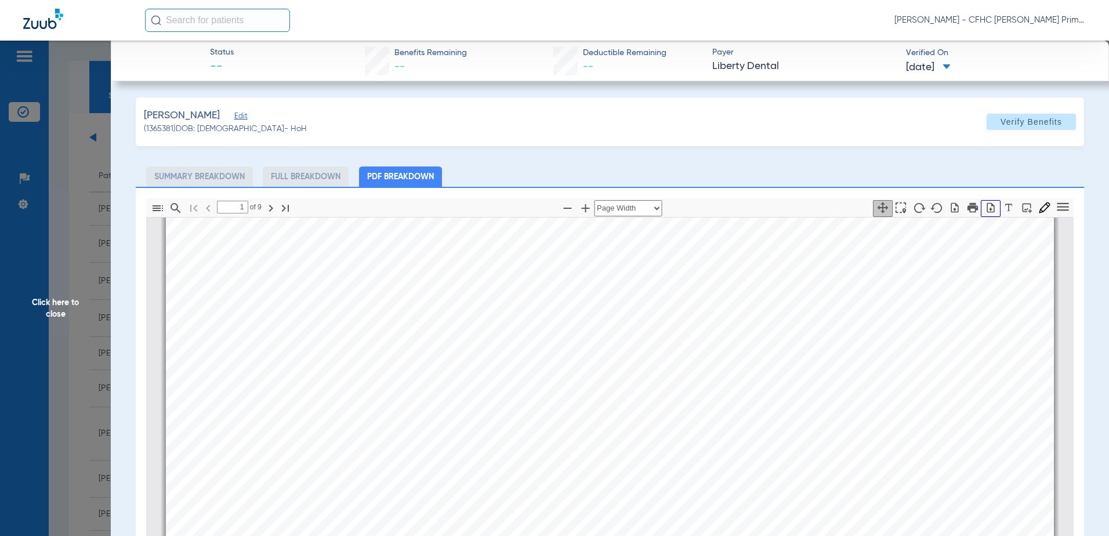
click at [987, 208] on icon "button" at bounding box center [991, 207] width 8 height 10
click at [53, 305] on span "Click here to close" at bounding box center [55, 309] width 111 height 536
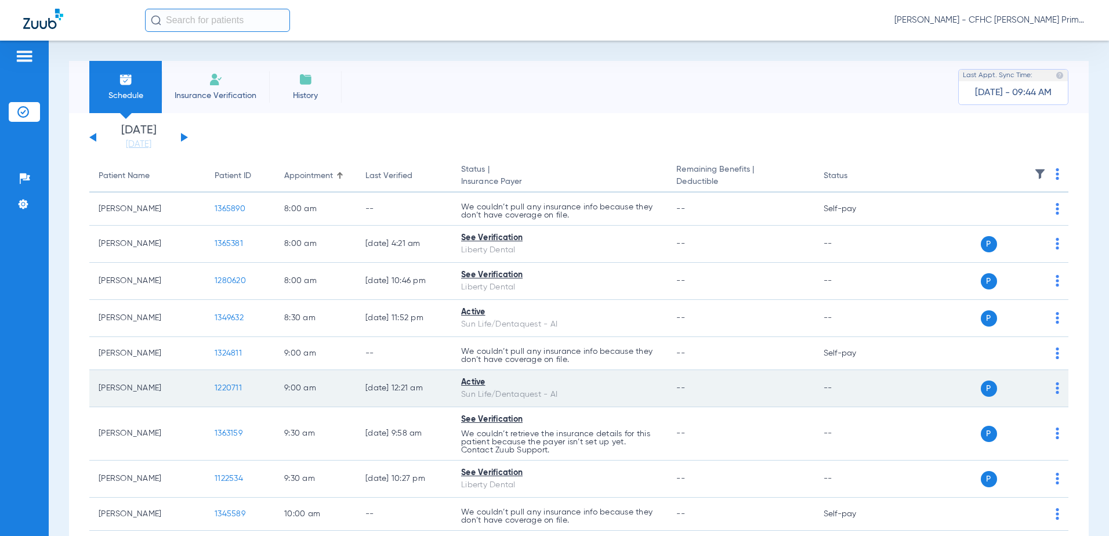
click at [233, 386] on span "1220711" at bounding box center [228, 388] width 27 height 8
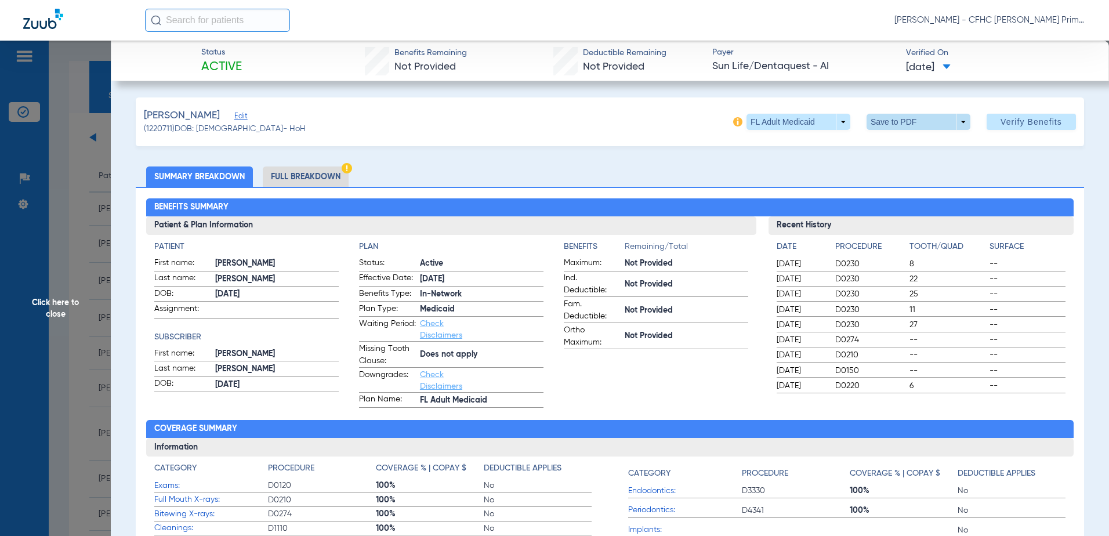
click at [911, 119] on span at bounding box center [918, 122] width 28 height 28
click at [922, 141] on span "Save to PDF" at bounding box center [914, 145] width 46 height 8
click at [56, 301] on span "Click here to close" at bounding box center [55, 309] width 111 height 536
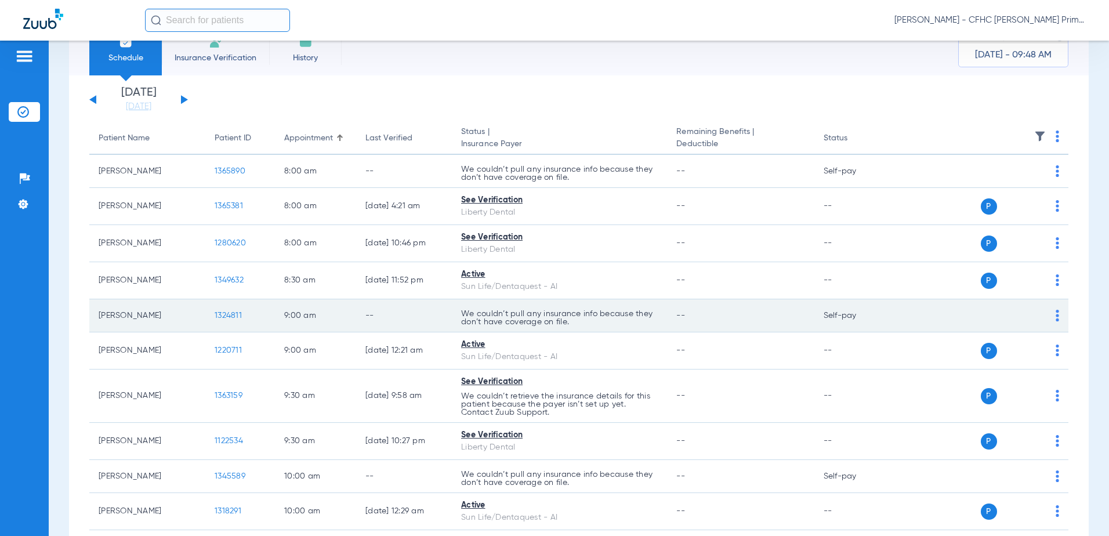
scroll to position [58, 0]
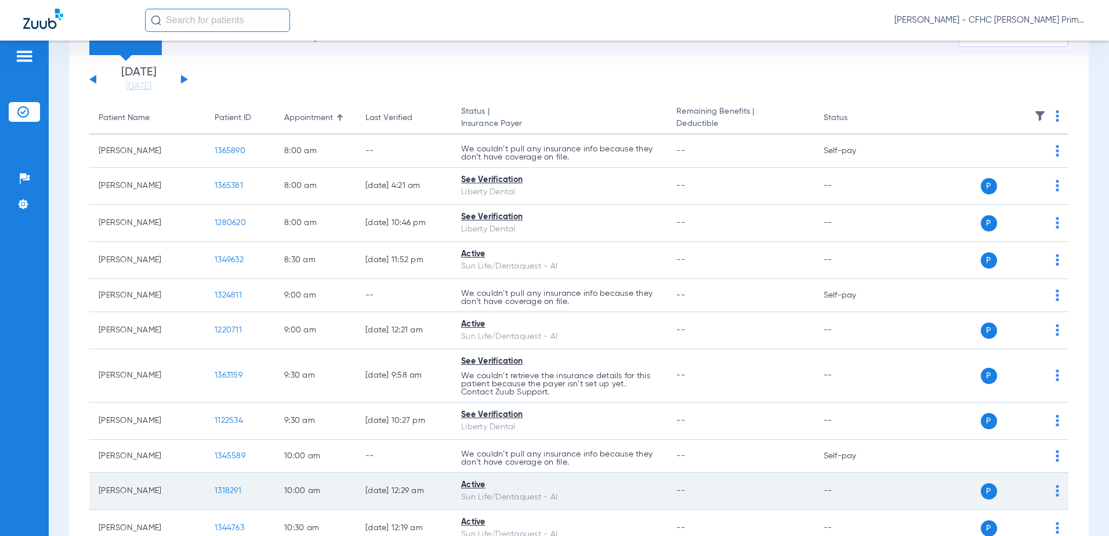
click at [240, 490] on span "1318291" at bounding box center [228, 491] width 27 height 8
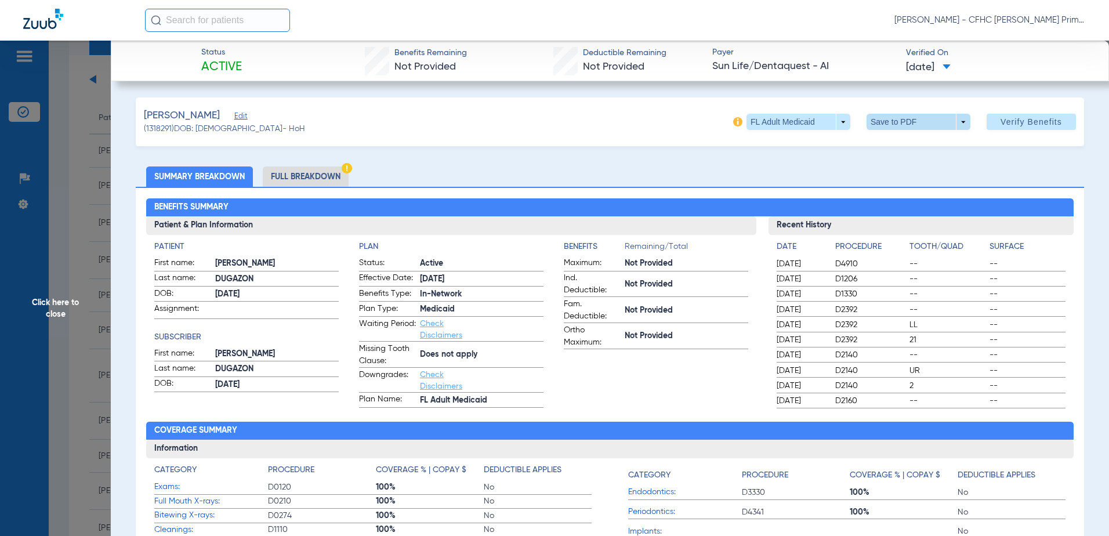
click at [904, 121] on span at bounding box center [918, 122] width 28 height 28
click at [897, 150] on button "insert_drive_file Save to PDF" at bounding box center [903, 144] width 88 height 23
click at [61, 303] on span "Click here to close" at bounding box center [55, 309] width 111 height 536
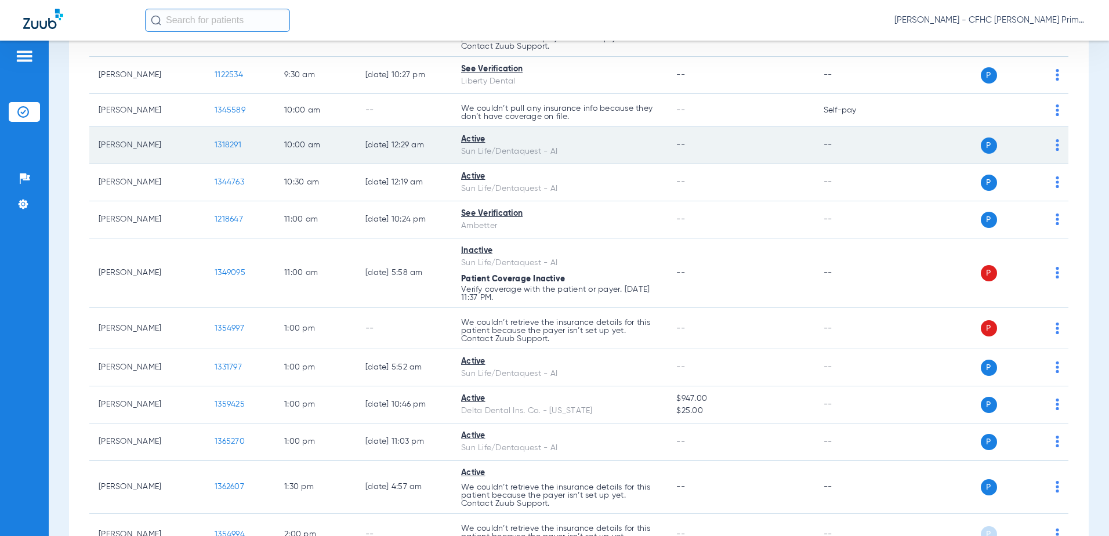
scroll to position [464, 0]
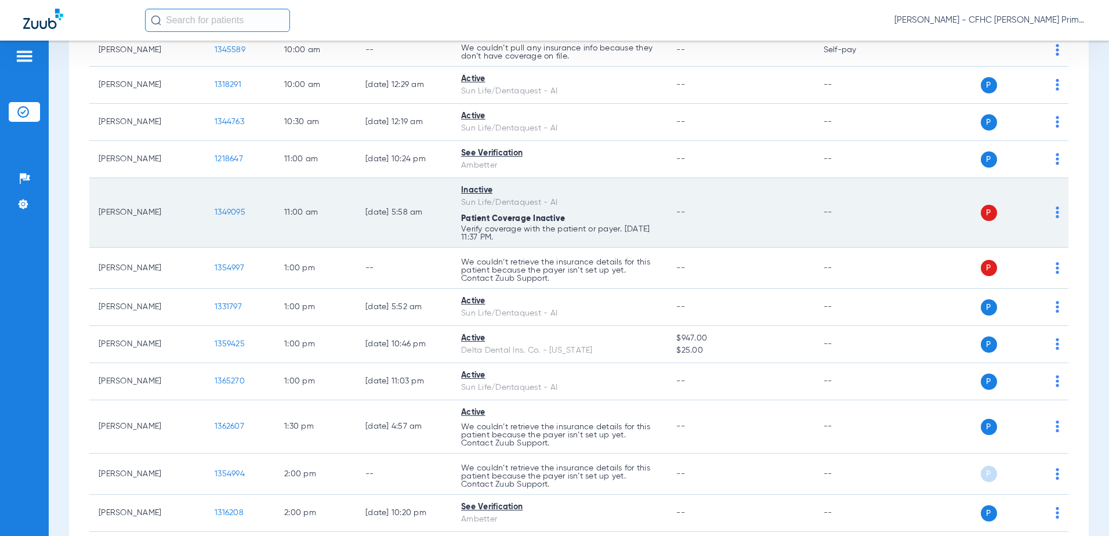
click at [235, 209] on span "1349095" at bounding box center [230, 212] width 31 height 8
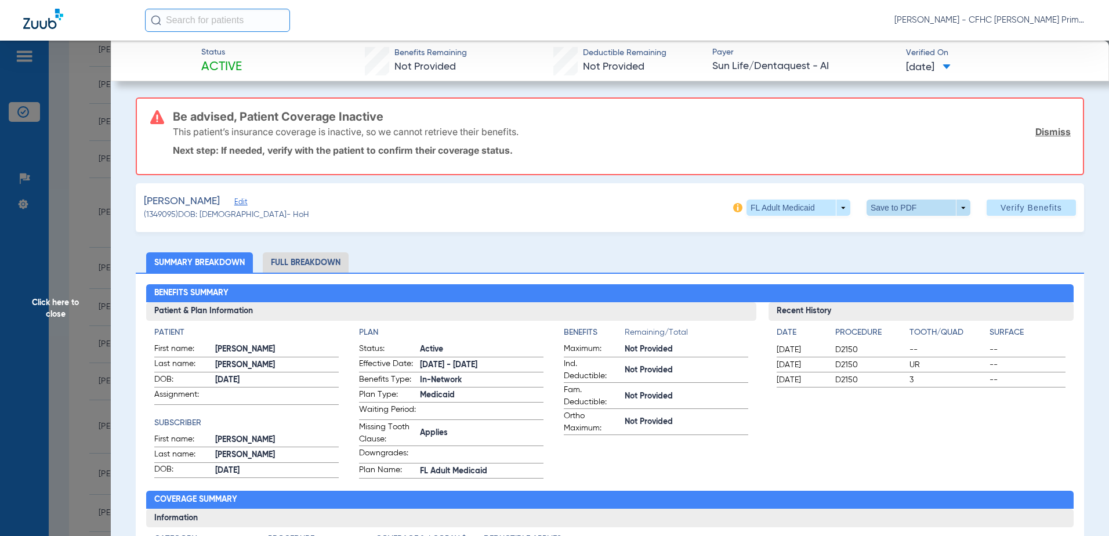
click at [917, 206] on span at bounding box center [918, 208] width 28 height 28
click at [917, 231] on span "Save to PDF" at bounding box center [914, 231] width 46 height 8
click at [245, 204] on span "Edit" at bounding box center [239, 203] width 10 height 11
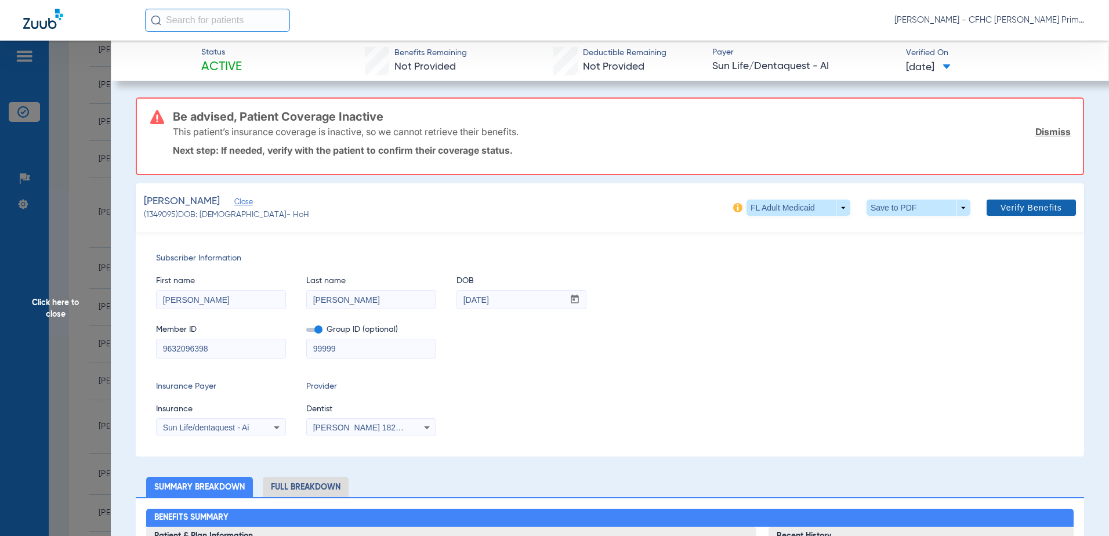
click at [1020, 208] on span "Verify Benefits" at bounding box center [1031, 207] width 61 height 9
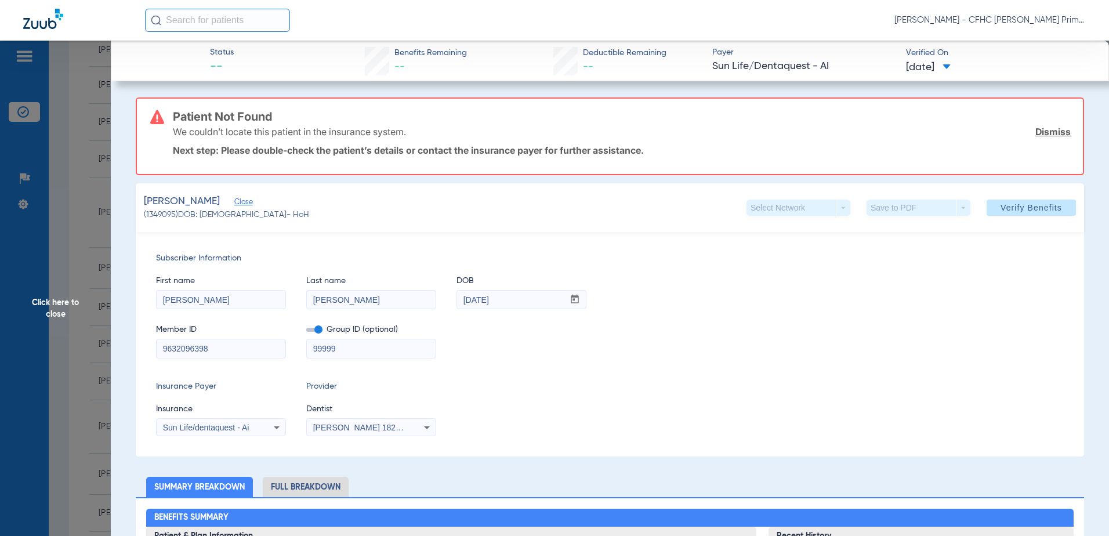
click at [852, 377] on div "Subscriber Information First name [PERSON_NAME] Last name [PERSON_NAME] DOB mm …" at bounding box center [610, 344] width 949 height 225
drag, startPoint x: 226, startPoint y: 347, endPoint x: 136, endPoint y: 351, distance: 90.6
click at [136, 351] on div "Subscriber Information First name [PERSON_NAME] Last name [PERSON_NAME] DOB mm …" at bounding box center [610, 344] width 949 height 225
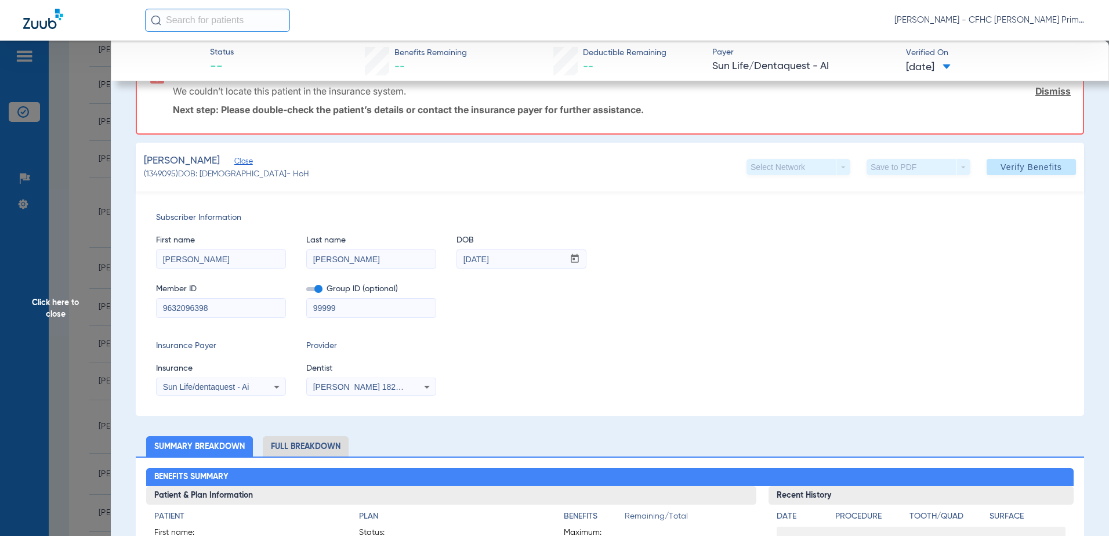
scroll to position [58, 0]
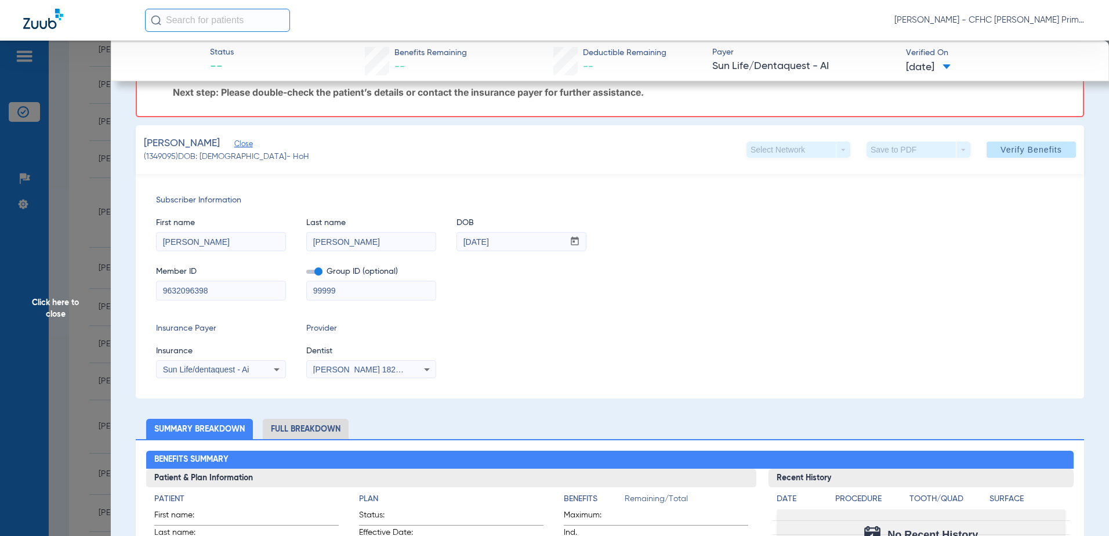
click at [56, 301] on span "Click here to close" at bounding box center [55, 309] width 111 height 536
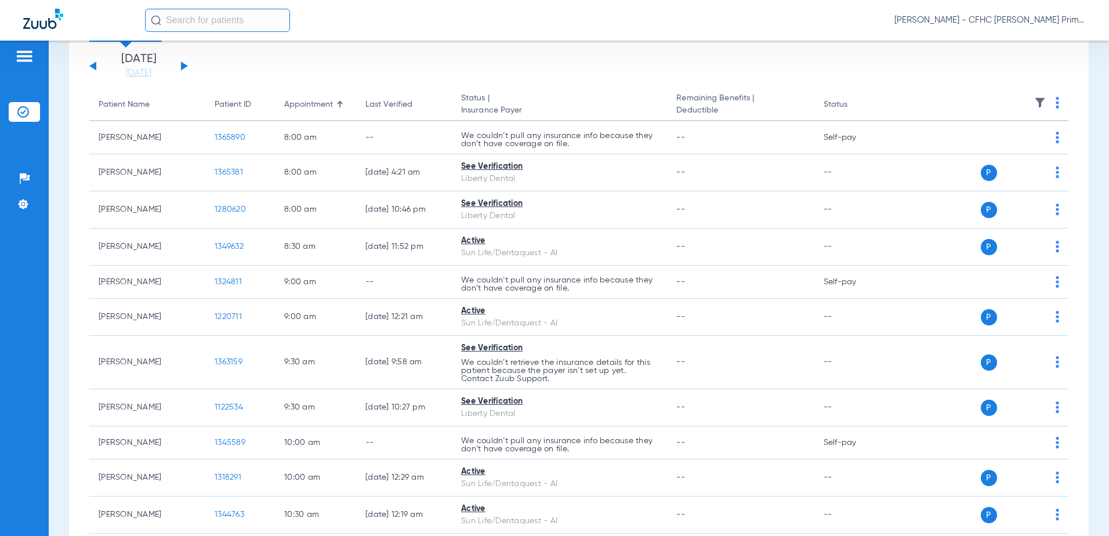
scroll to position [0, 0]
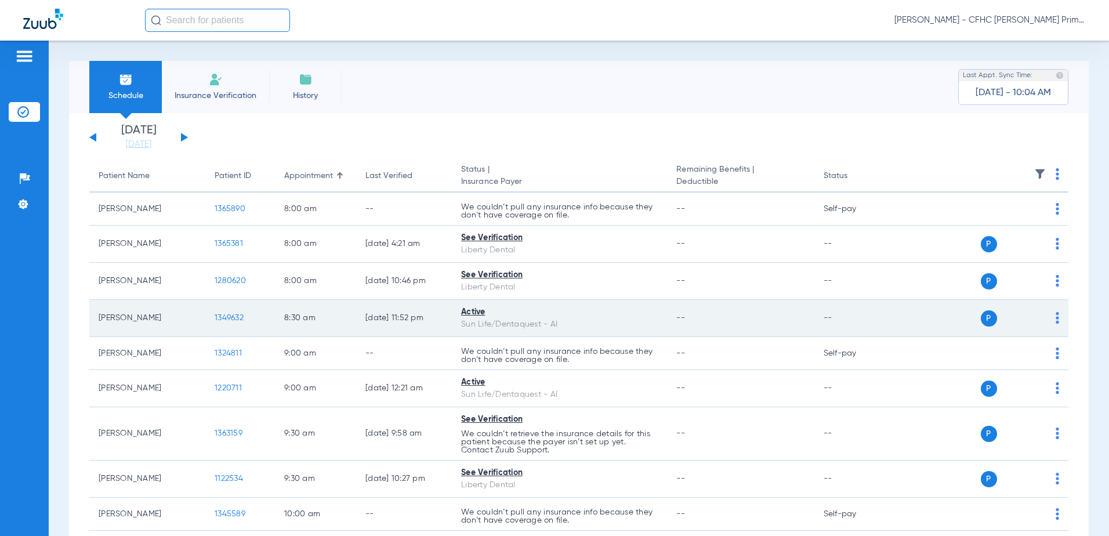
click at [227, 317] on span "1349632" at bounding box center [229, 318] width 29 height 8
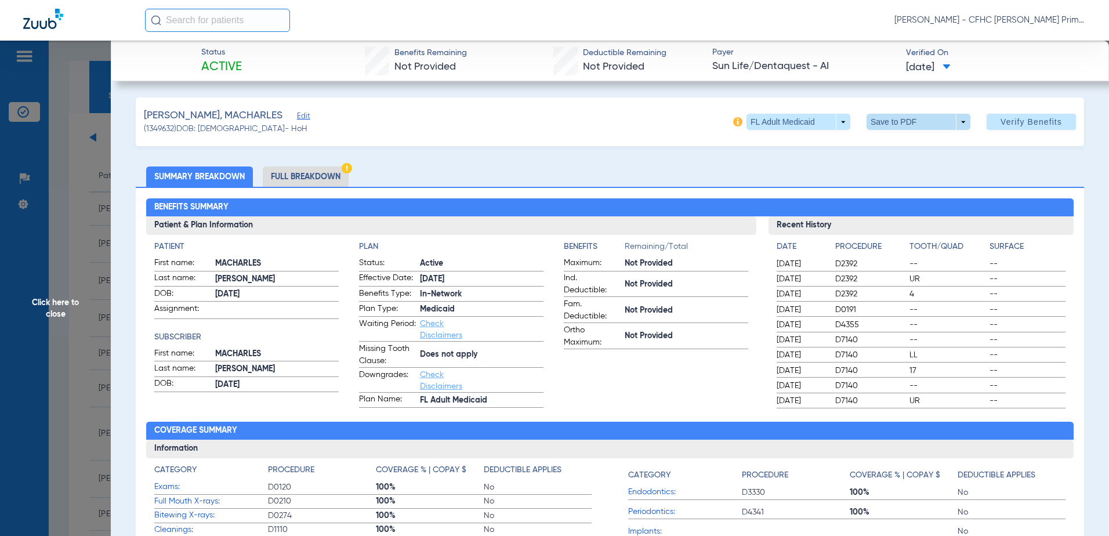
click at [908, 125] on span at bounding box center [918, 122] width 28 height 28
click at [908, 142] on span "Save to PDF" at bounding box center [914, 145] width 46 height 8
click at [57, 299] on span "Click here to close" at bounding box center [55, 309] width 111 height 536
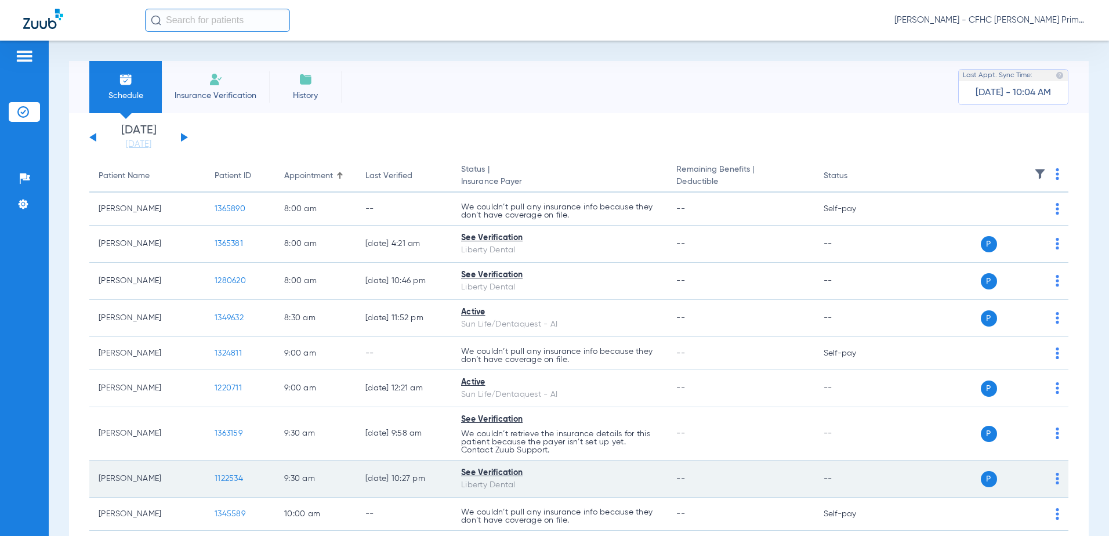
click at [234, 475] on span "1122534" at bounding box center [229, 479] width 28 height 8
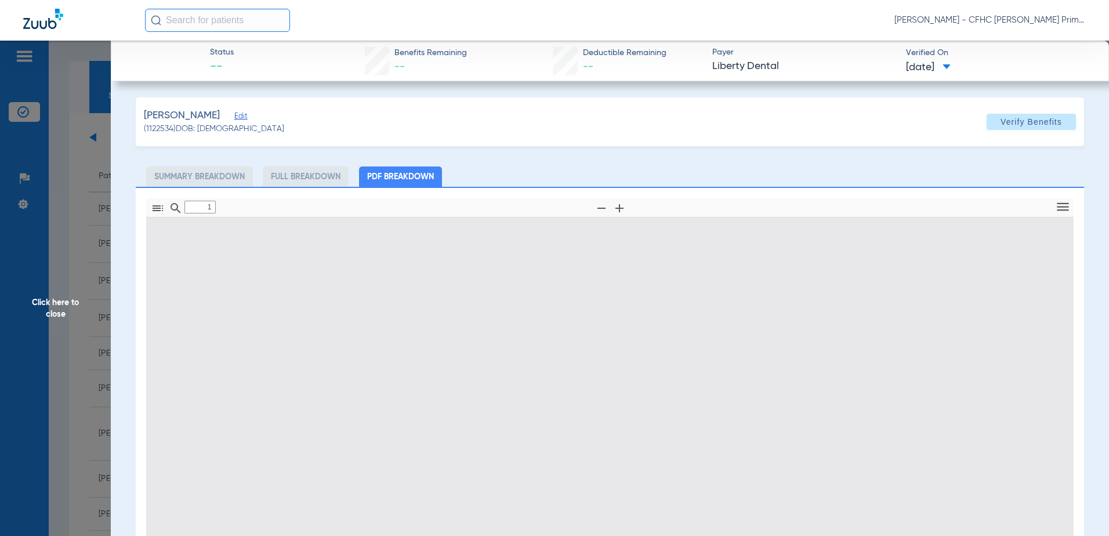
type input "0"
select select "page-width"
type input "1"
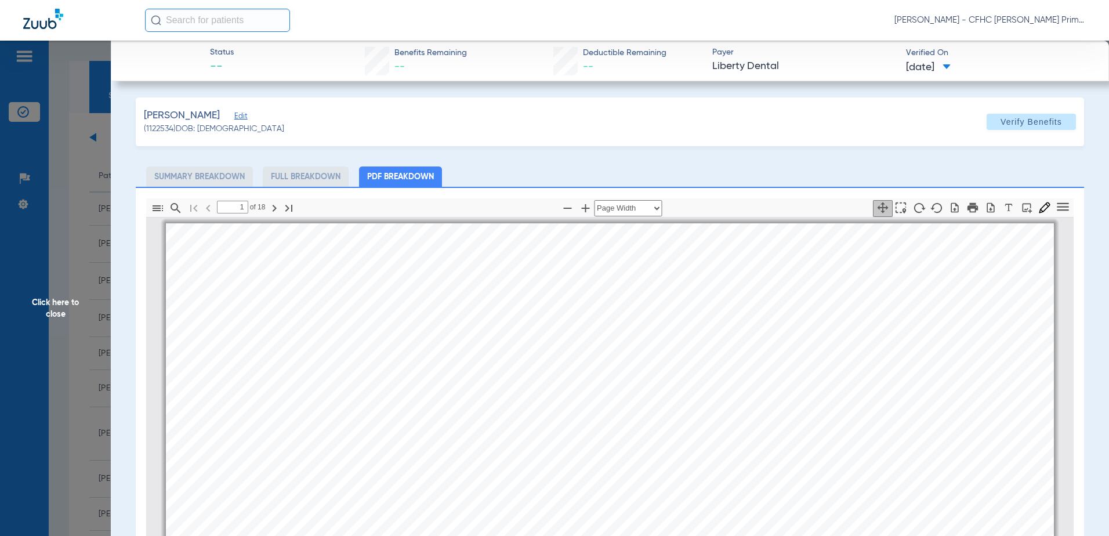
scroll to position [6, 0]
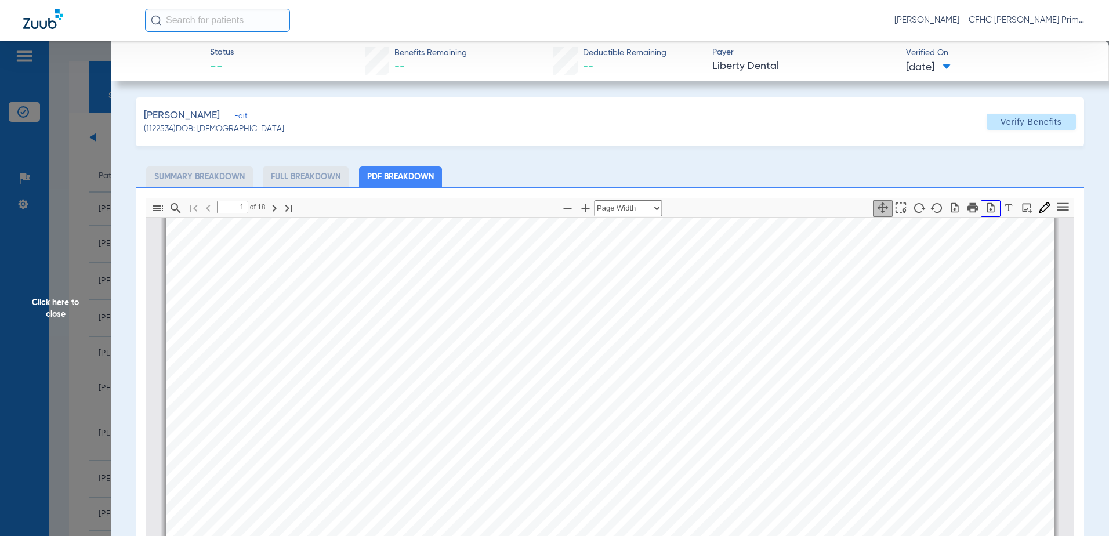
click at [987, 209] on icon "button" at bounding box center [991, 207] width 8 height 10
click at [985, 207] on icon "button" at bounding box center [991, 208] width 12 height 12
click at [49, 303] on span "Click here to close" at bounding box center [55, 309] width 111 height 536
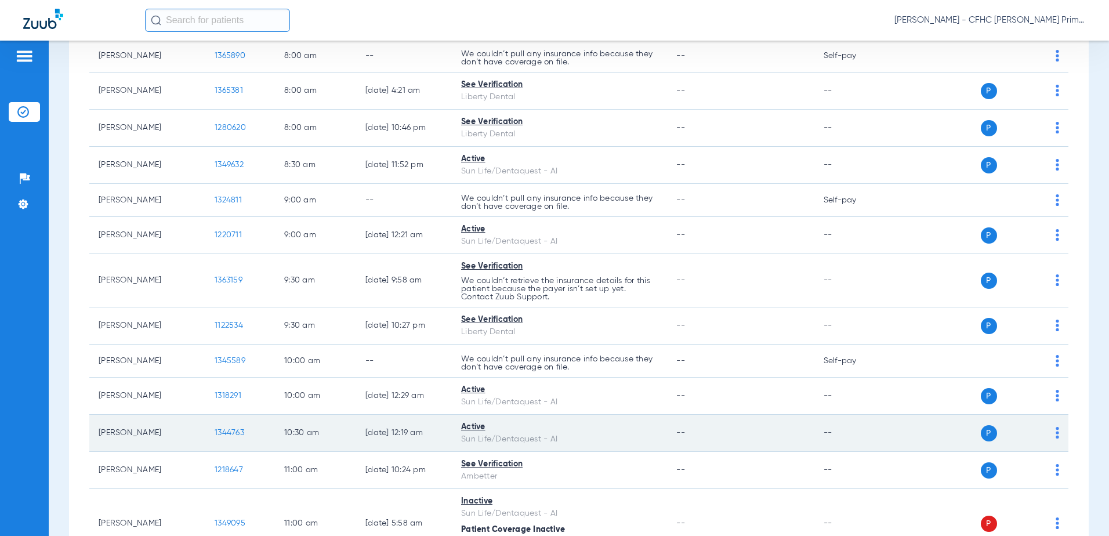
scroll to position [174, 0]
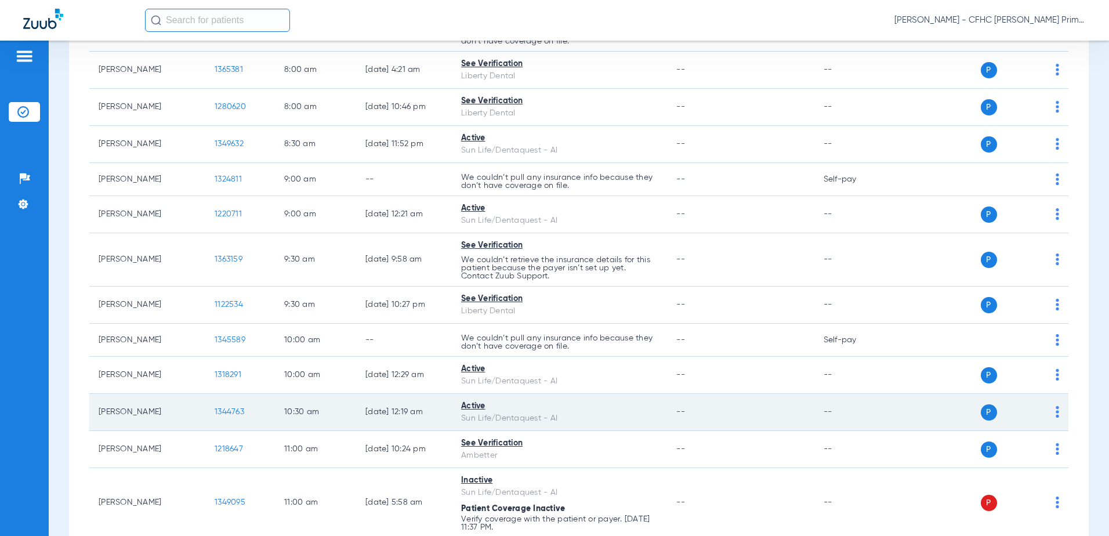
click at [222, 408] on span "1344763" at bounding box center [230, 412] width 30 height 8
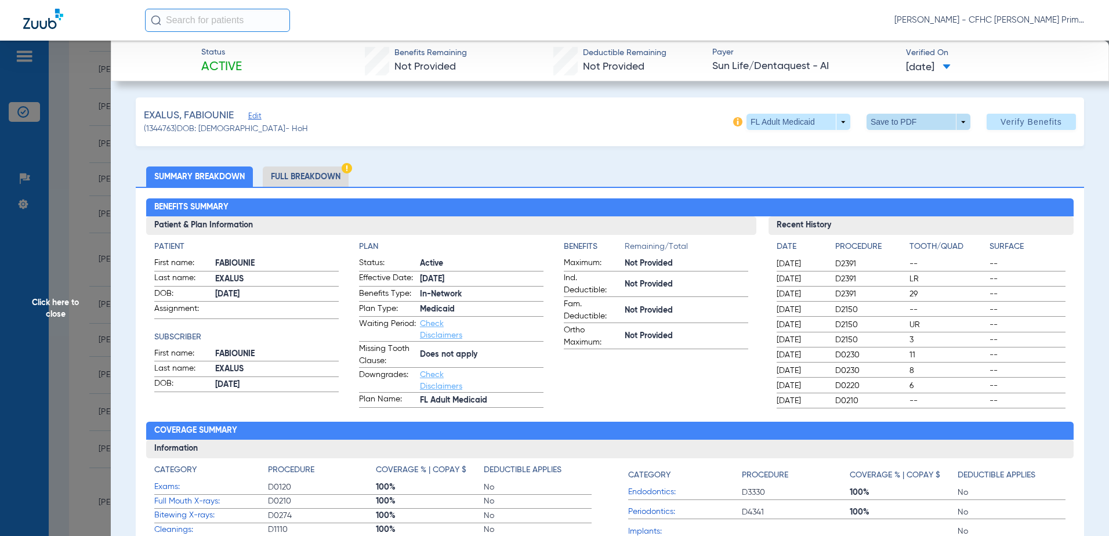
click at [918, 122] on span at bounding box center [918, 122] width 28 height 28
click at [896, 146] on span "Save to PDF" at bounding box center [914, 145] width 46 height 8
click at [70, 303] on span "Click here to close" at bounding box center [55, 309] width 111 height 536
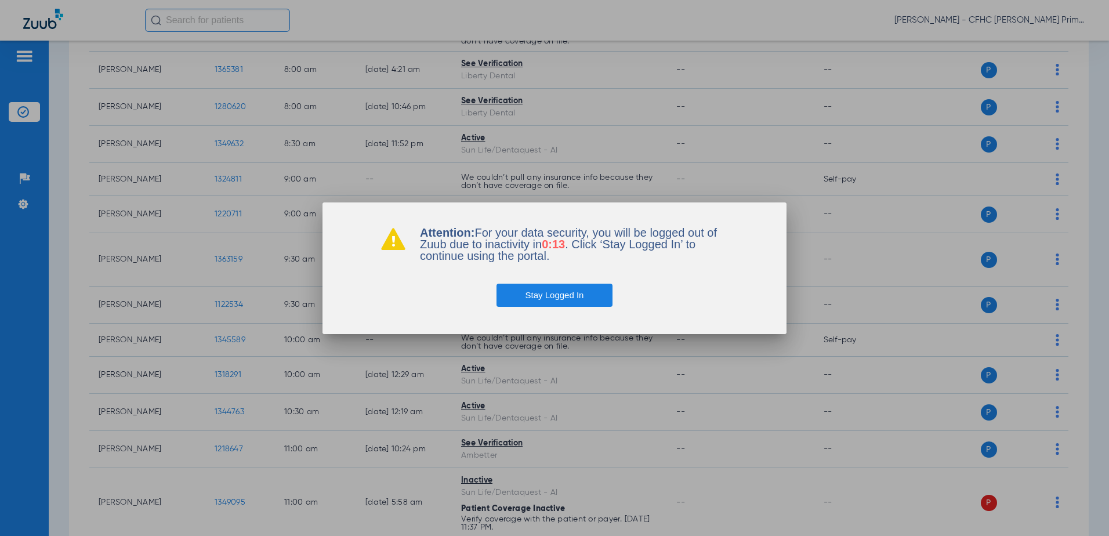
click at [563, 295] on button "Stay Logged In" at bounding box center [555, 295] width 117 height 23
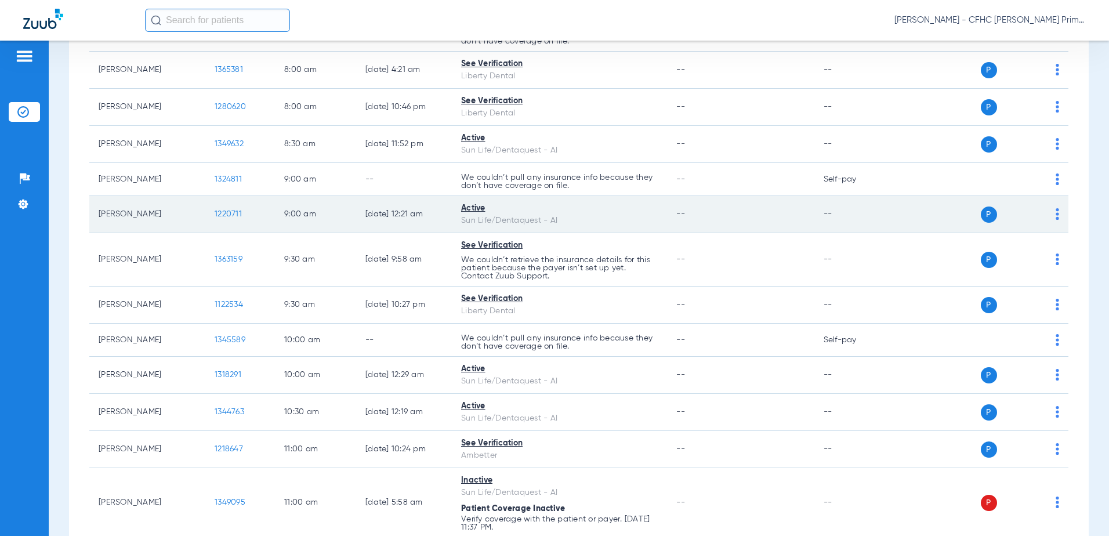
scroll to position [0, 0]
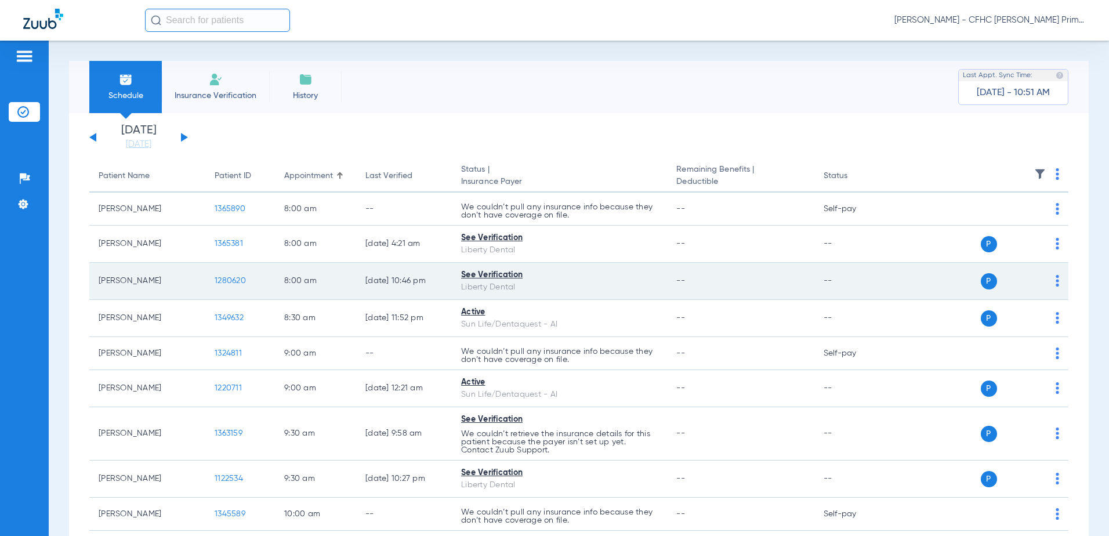
click at [238, 280] on span "1280620" at bounding box center [230, 281] width 31 height 8
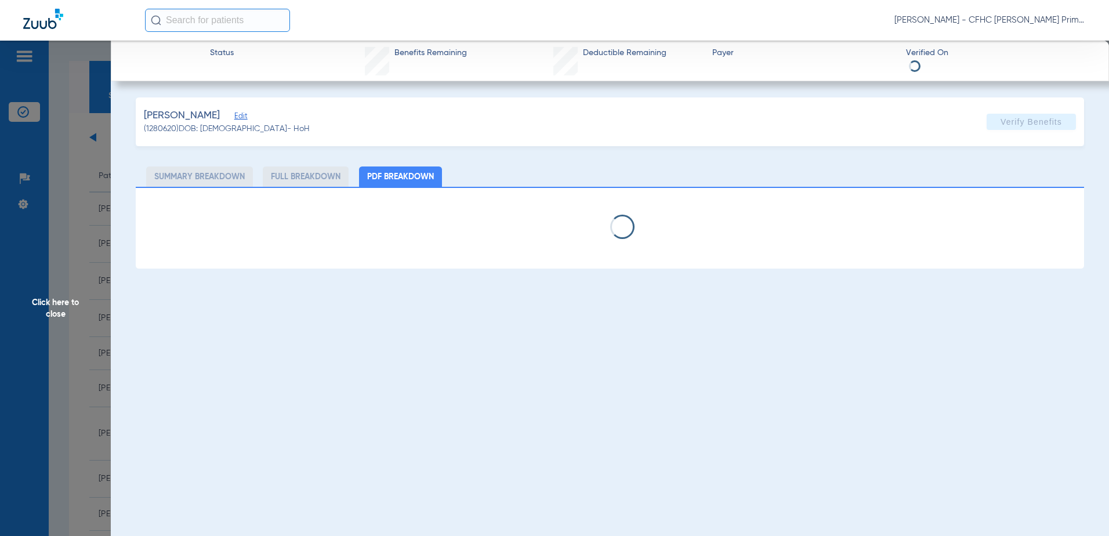
select select "page-width"
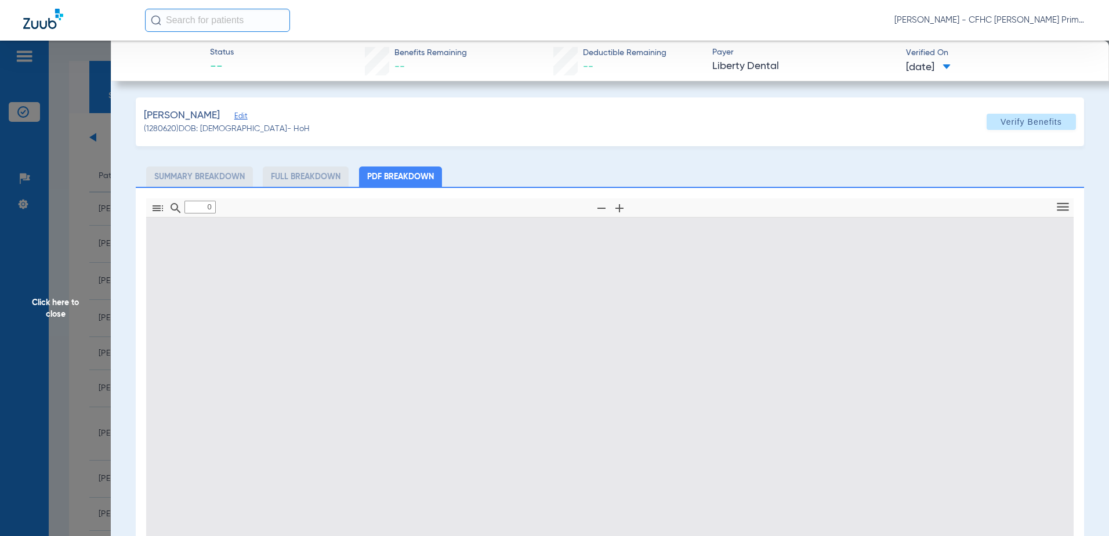
type input "1"
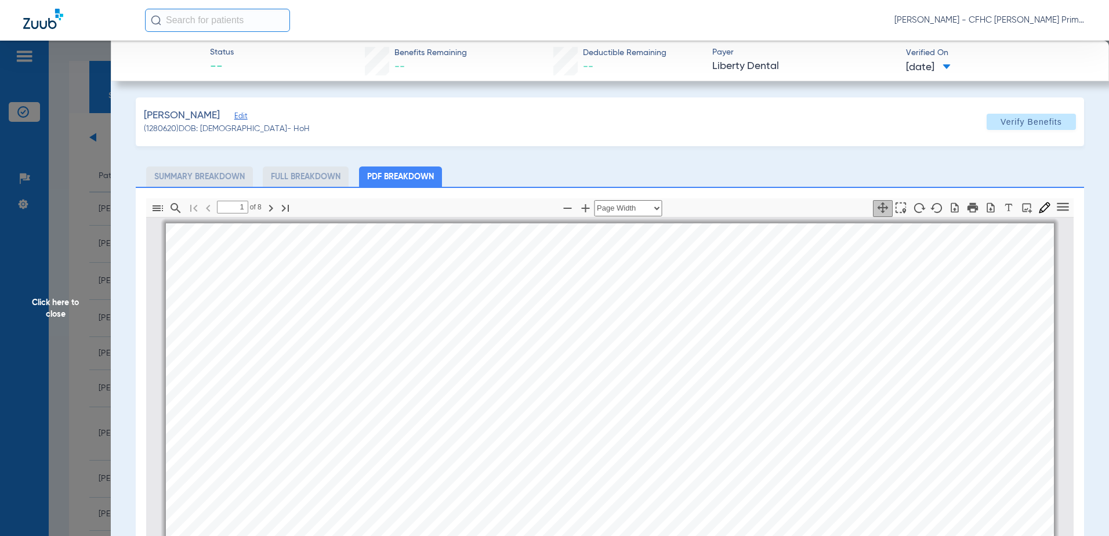
scroll to position [6, 0]
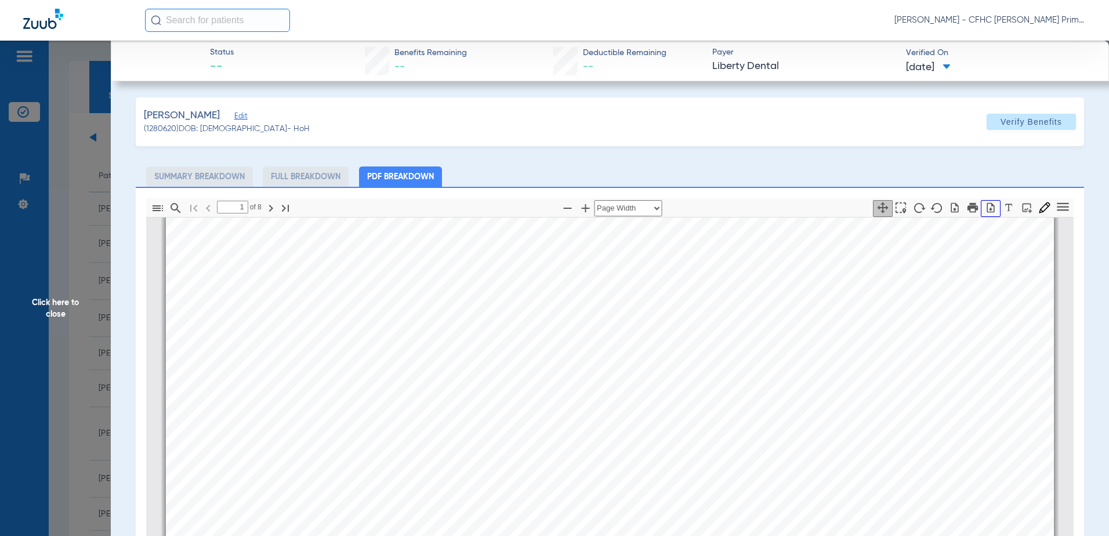
click at [985, 209] on icon "button" at bounding box center [991, 208] width 12 height 12
click at [59, 310] on span "Click here to close" at bounding box center [55, 309] width 111 height 536
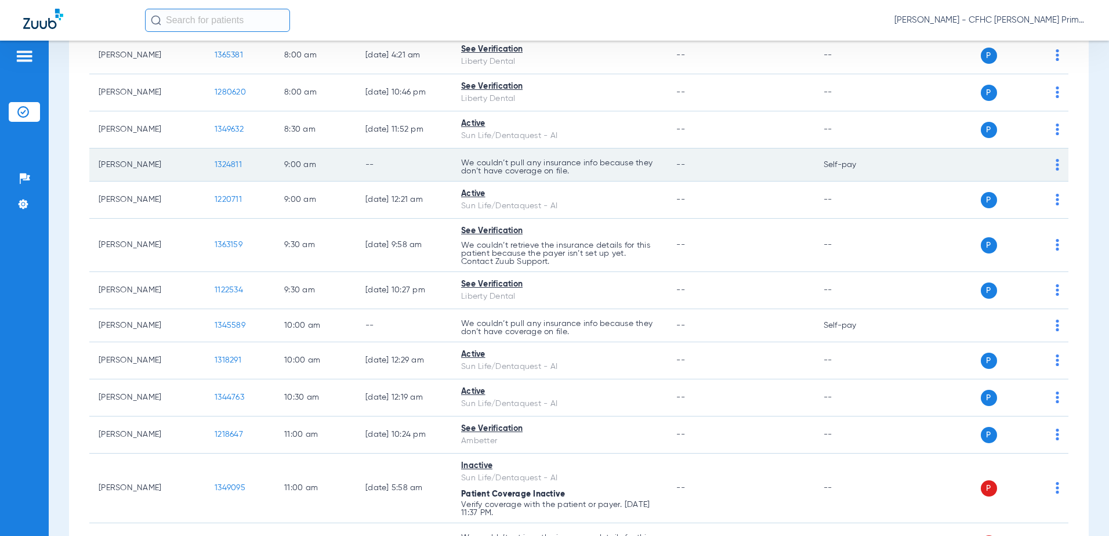
scroll to position [0, 0]
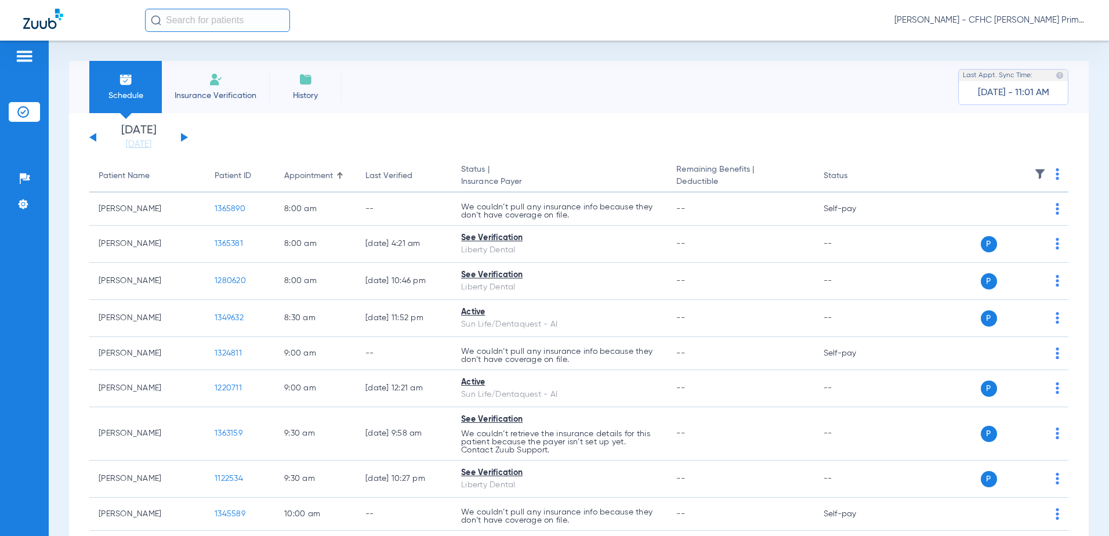
click at [221, 91] on span "Insurance Verification" at bounding box center [216, 96] width 90 height 12
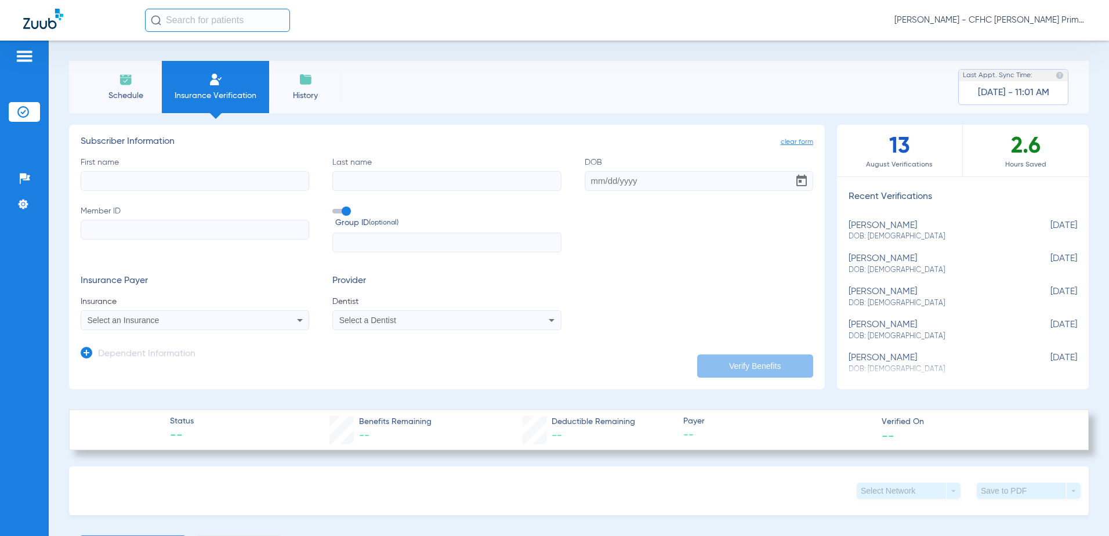
click at [164, 181] on input "First name" at bounding box center [195, 181] width 229 height 20
type input "GEERT"
type input "VANDERBRUGGEN"
type input "[DATE]"
click at [188, 229] on input "Member ID Required" at bounding box center [195, 230] width 229 height 20
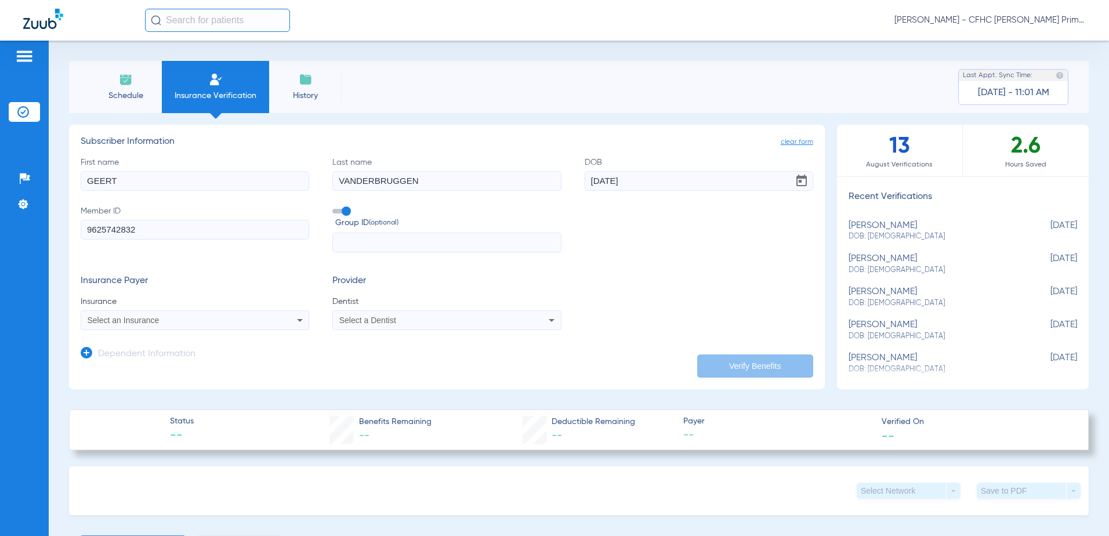
type input "9625742832"
click at [249, 320] on div "Select an Insurance" at bounding box center [174, 320] width 172 height 8
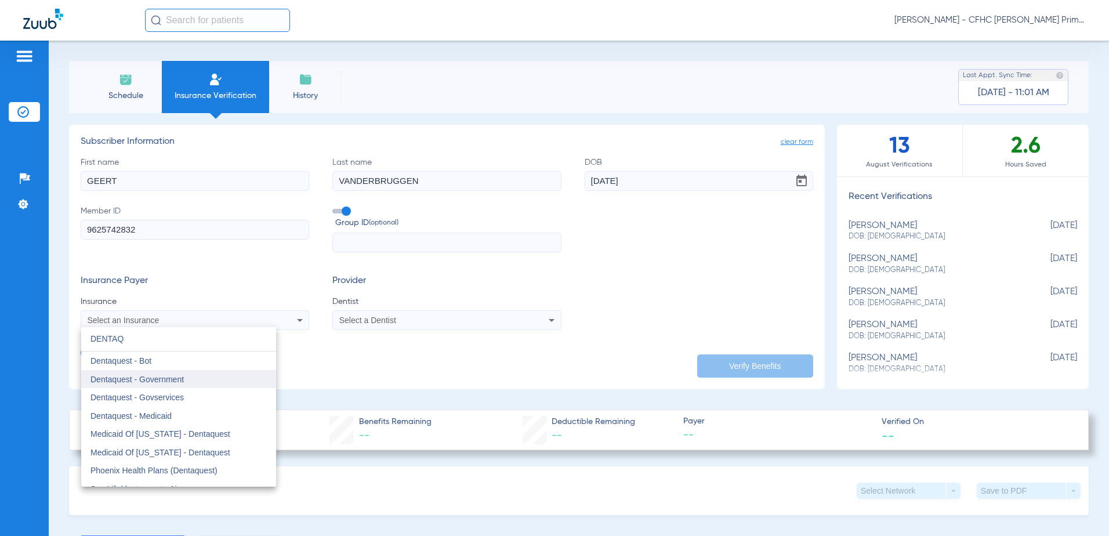
type input "DENTAQ"
click at [181, 379] on span "Dentaquest - Government" at bounding box center [137, 379] width 93 height 9
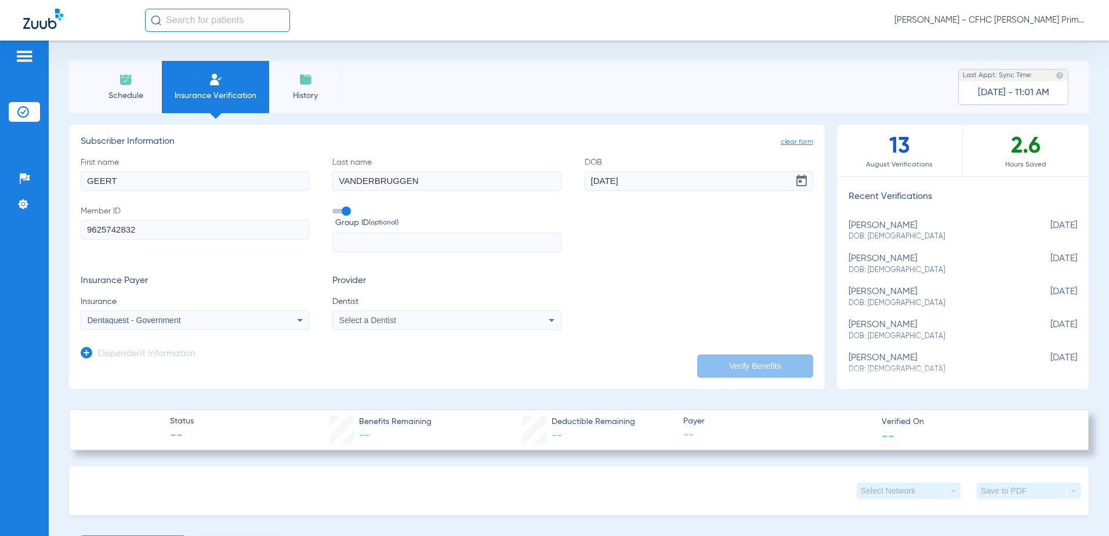
click at [535, 325] on div "Select a Dentist" at bounding box center [446, 320] width 227 height 14
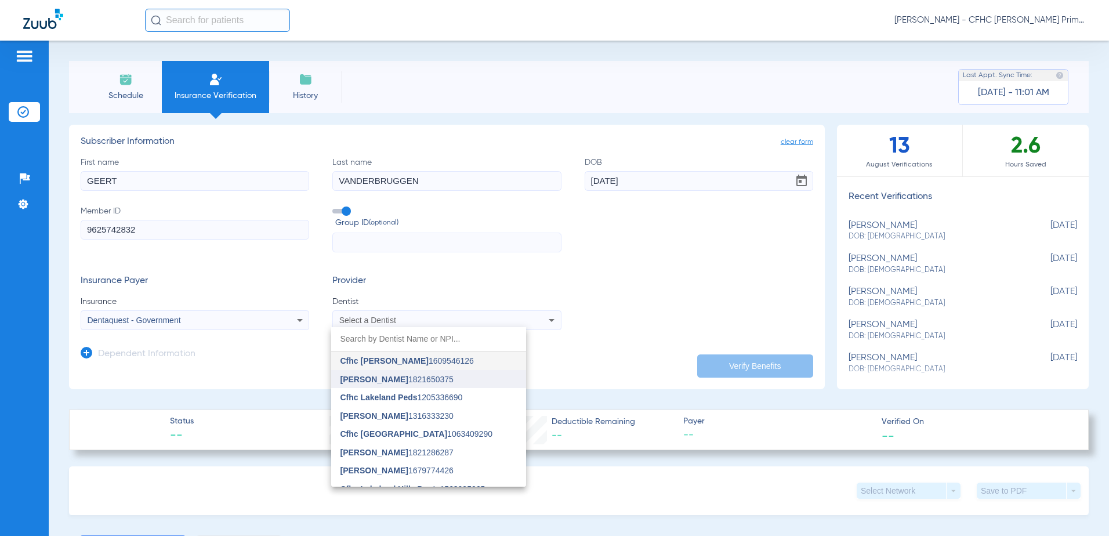
click at [452, 379] on mat-option "[PERSON_NAME] 1821650375" at bounding box center [428, 379] width 195 height 19
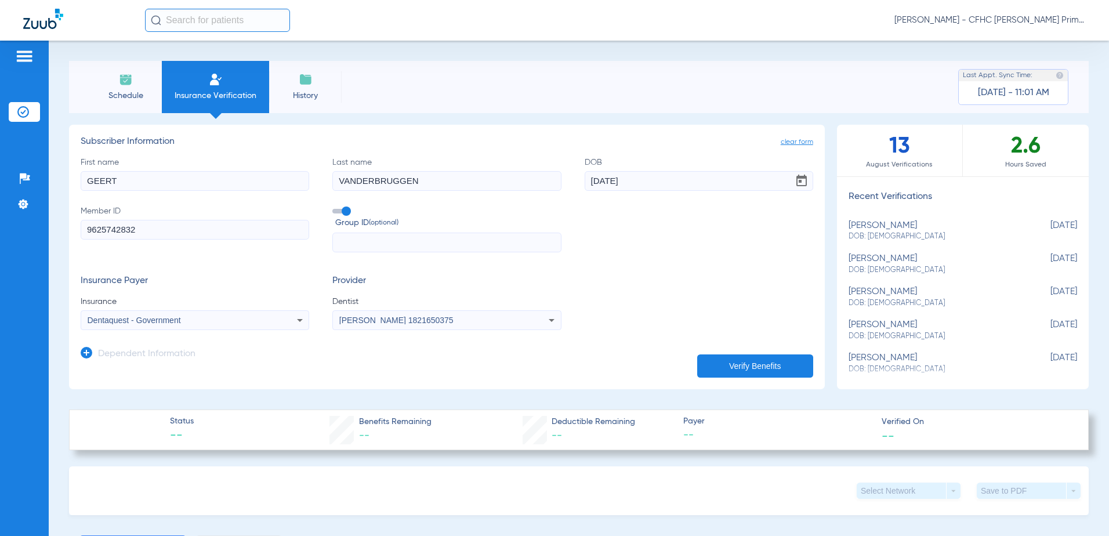
click at [746, 360] on button "Verify Benefits" at bounding box center [755, 365] width 116 height 23
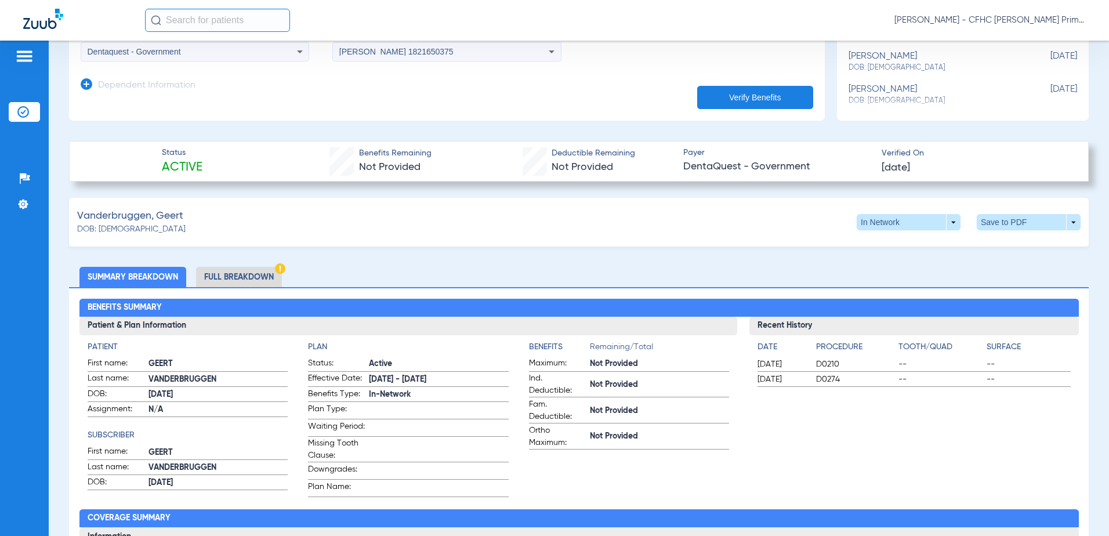
scroll to position [290, 0]
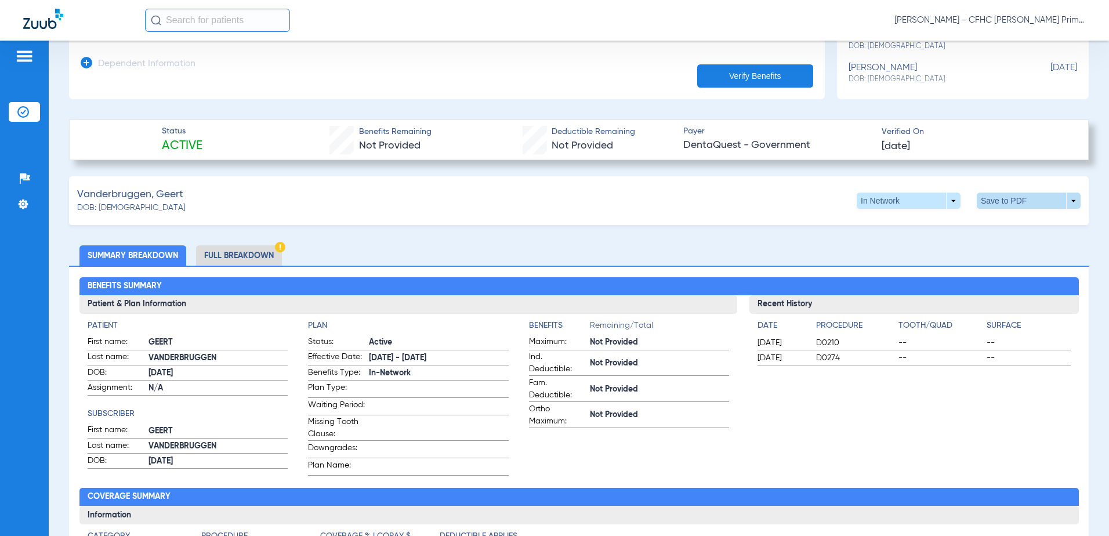
click at [1015, 197] on span at bounding box center [1029, 201] width 28 height 28
click at [938, 223] on span "Save to PDF" at bounding box center [933, 223] width 46 height 8
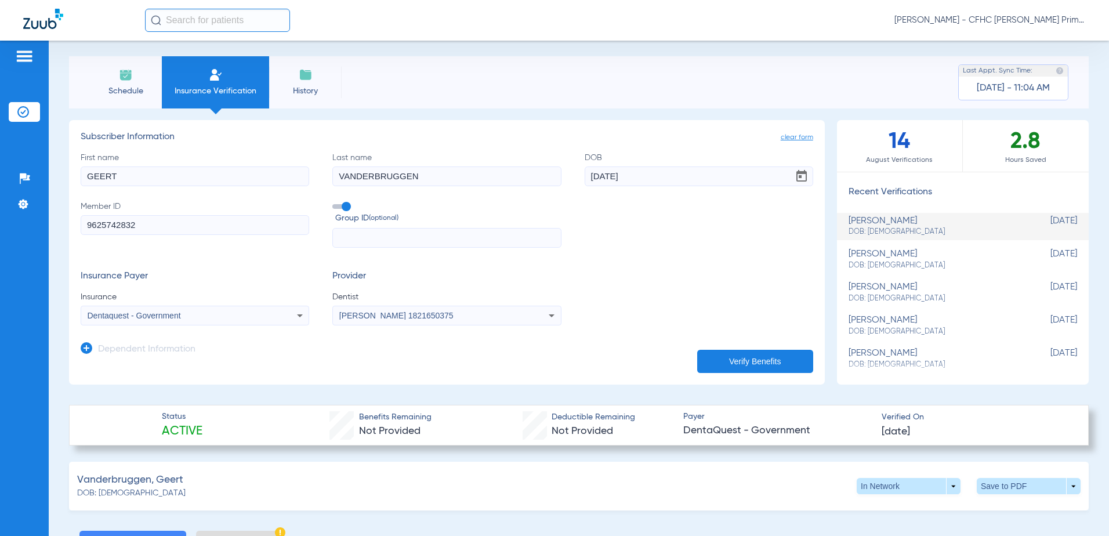
scroll to position [0, 0]
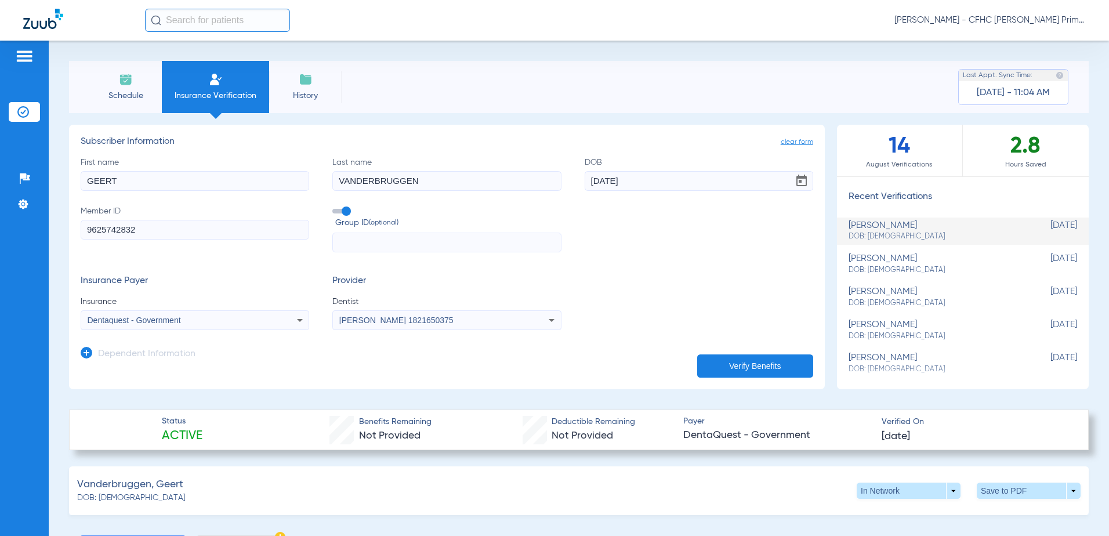
click at [21, 110] on img at bounding box center [23, 112] width 12 height 12
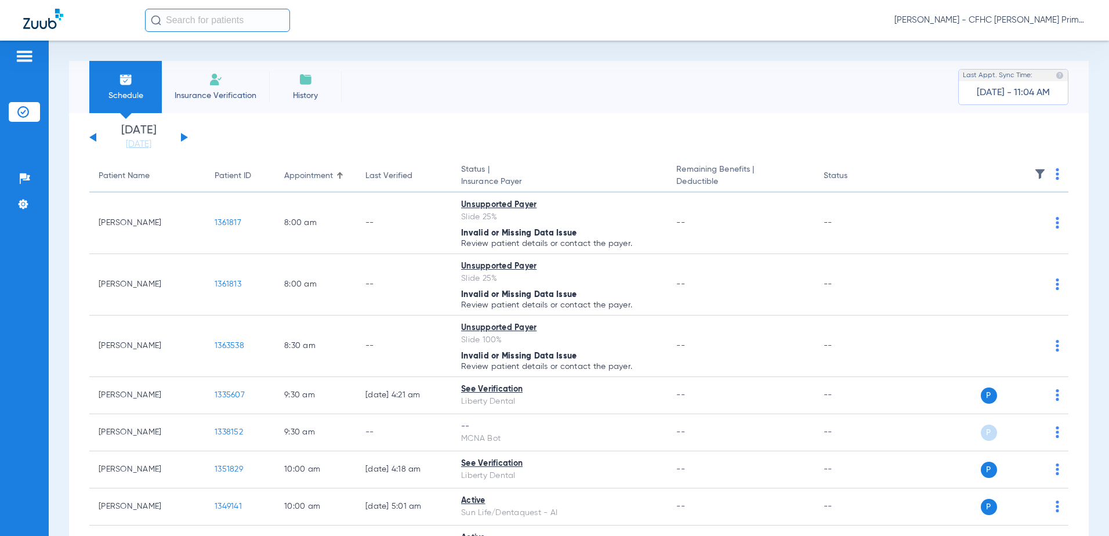
click at [183, 136] on button at bounding box center [184, 137] width 7 height 9
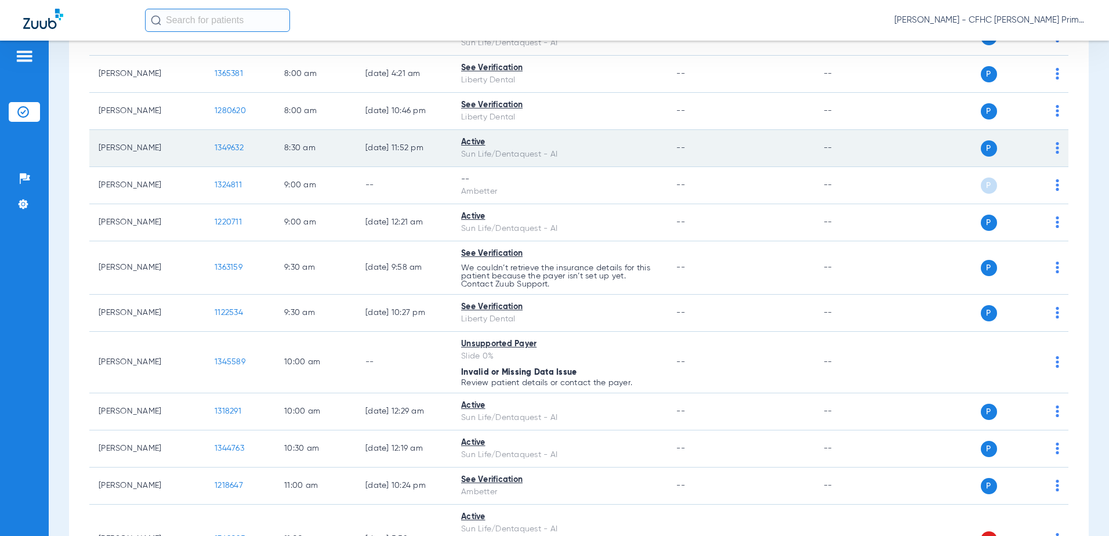
scroll to position [348, 0]
